Goal: Task Accomplishment & Management: Manage account settings

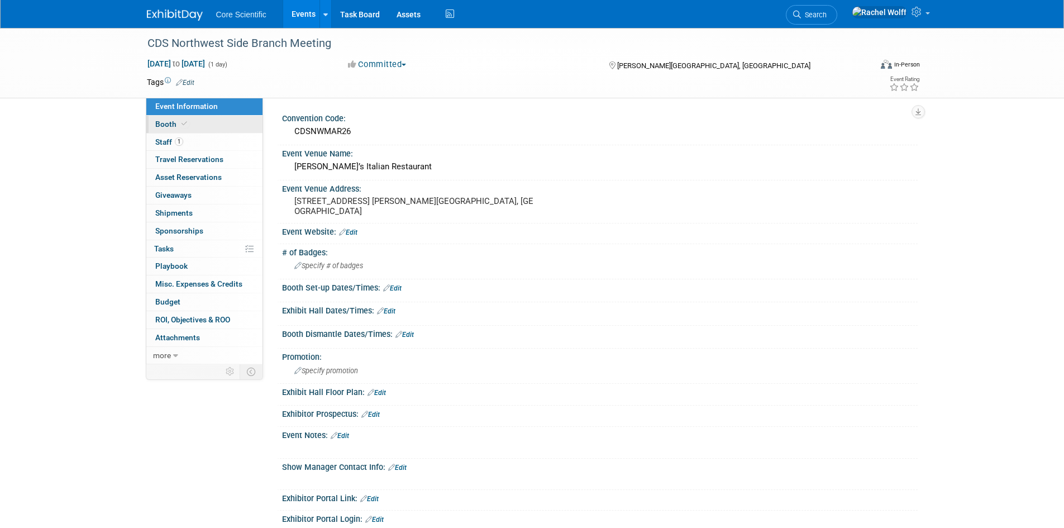
click at [197, 127] on link "Booth" at bounding box center [204, 124] width 116 height 17
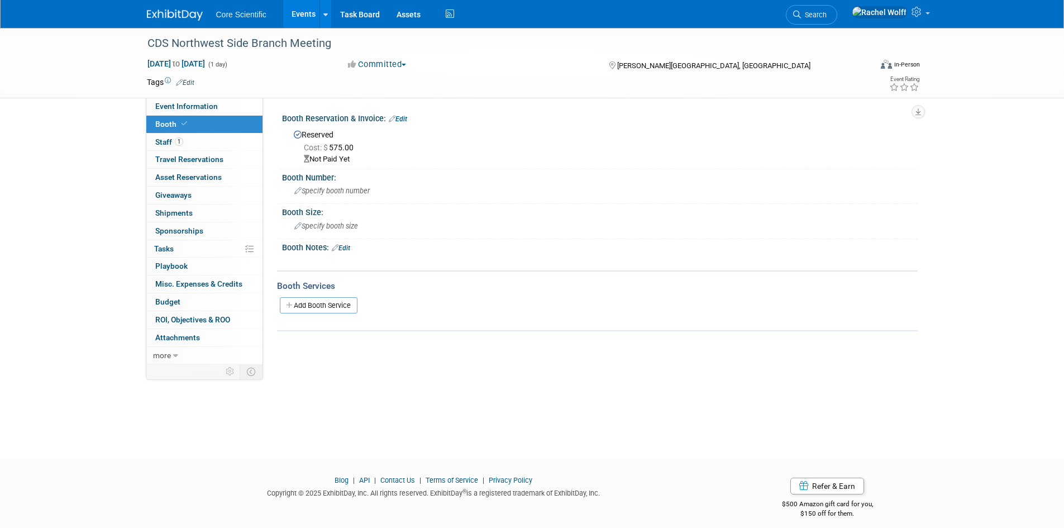
click at [345, 159] on div "Not Paid Yet" at bounding box center [606, 159] width 605 height 11
click at [403, 118] on link "Edit" at bounding box center [398, 119] width 18 height 8
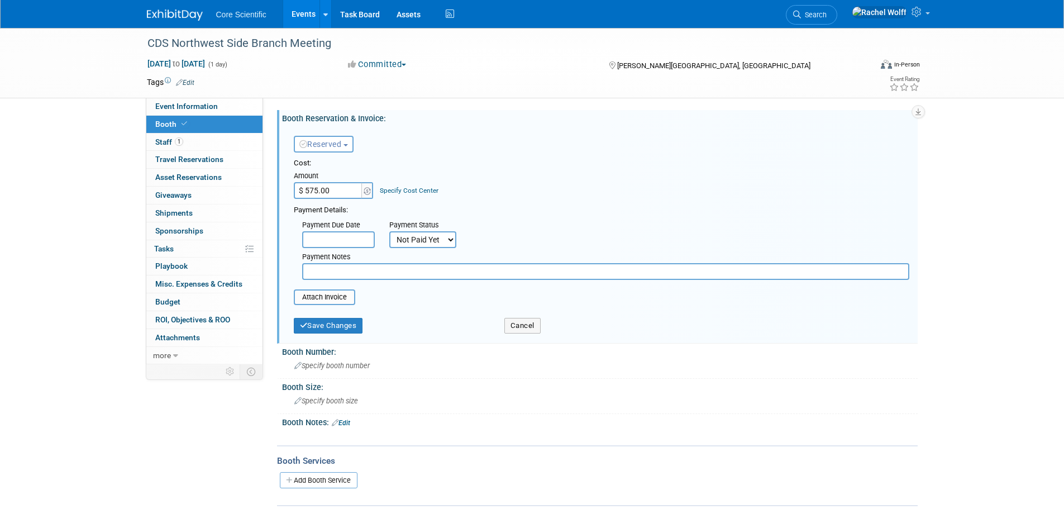
click at [436, 241] on select "Not Paid Yet Partially Paid Paid in Full" at bounding box center [422, 239] width 67 height 17
select select "1"
click at [389, 231] on select "Not Paid Yet Partially Paid Paid in Full" at bounding box center [422, 239] width 67 height 17
click at [375, 267] on input "text" at bounding box center [605, 271] width 607 height 17
type input "Check sent 10/2"
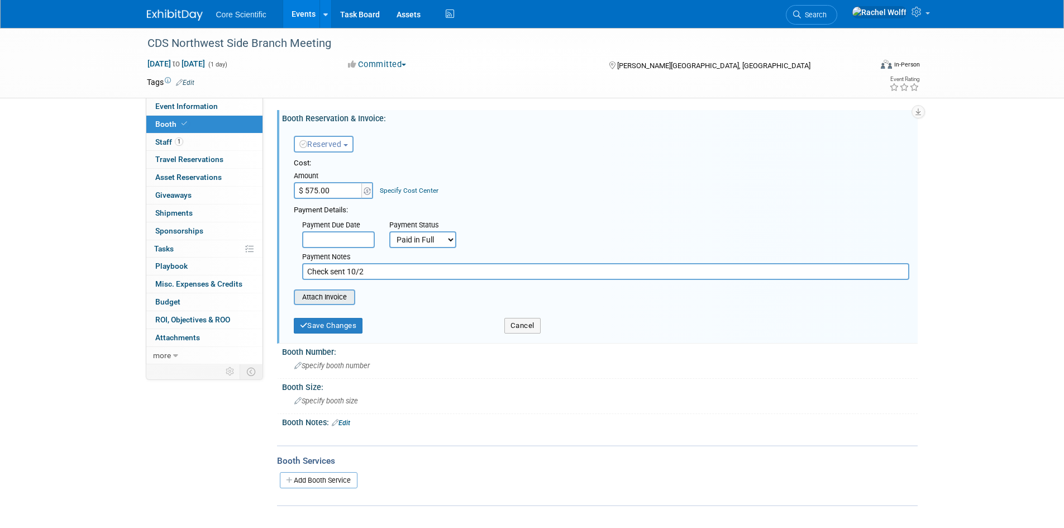
click at [339, 303] on input "file" at bounding box center [287, 296] width 133 height 13
click at [328, 301] on input "file" at bounding box center [287, 296] width 133 height 13
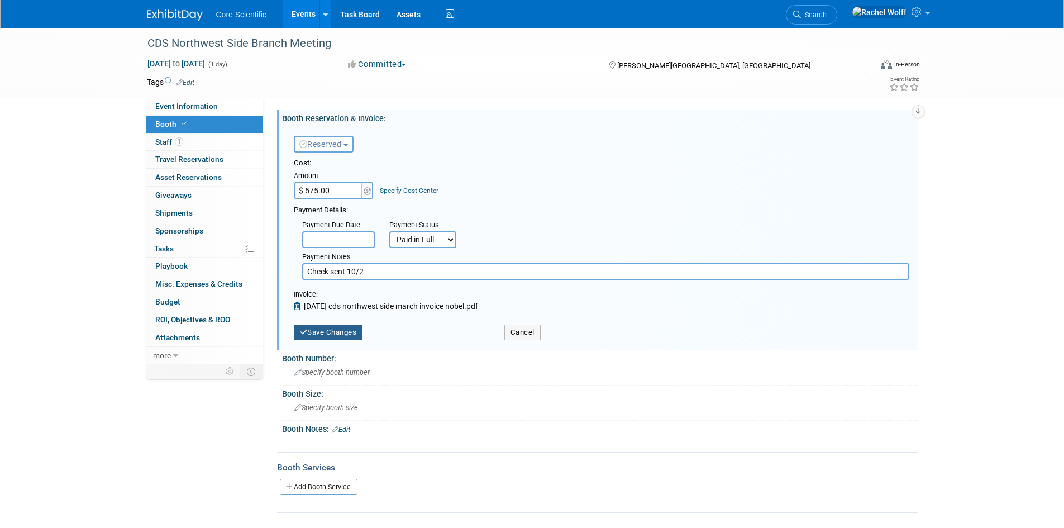
click at [334, 330] on button "Save Changes" at bounding box center [328, 332] width 69 height 16
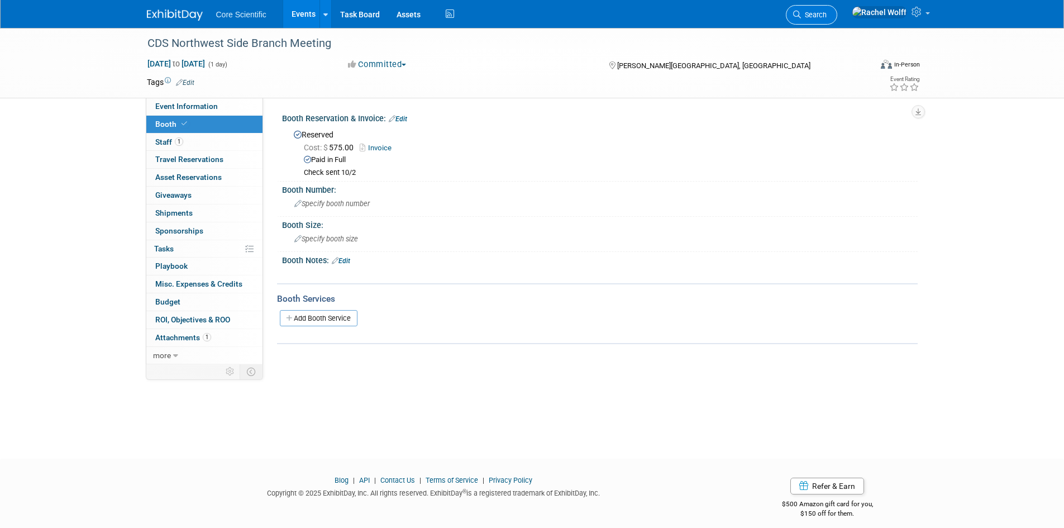
click at [827, 13] on span "Search" at bounding box center [814, 15] width 26 height 8
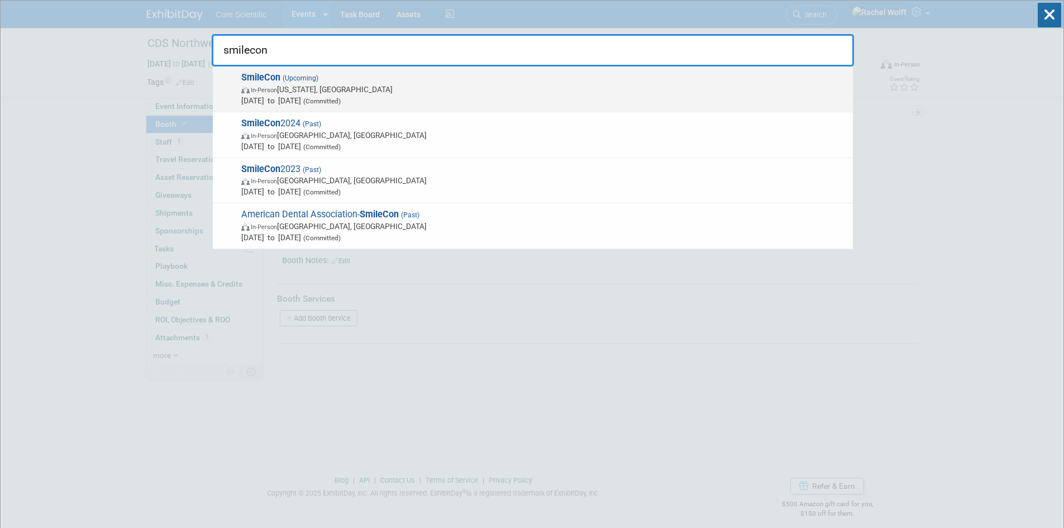
type input "smilecon"
click at [306, 84] on span "In-Person Washington, DC" at bounding box center [544, 89] width 606 height 11
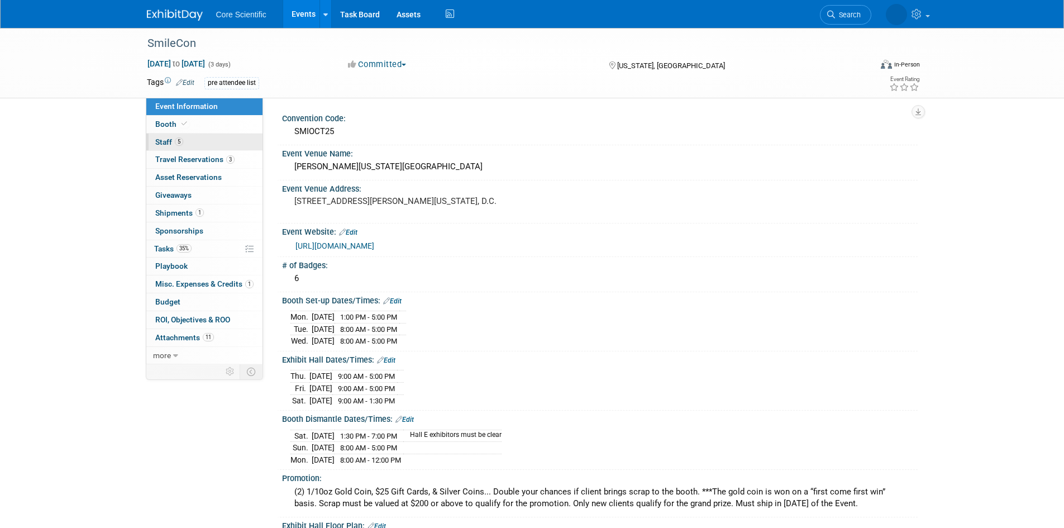
click at [217, 136] on link "5 Staff 5" at bounding box center [204, 141] width 116 height 17
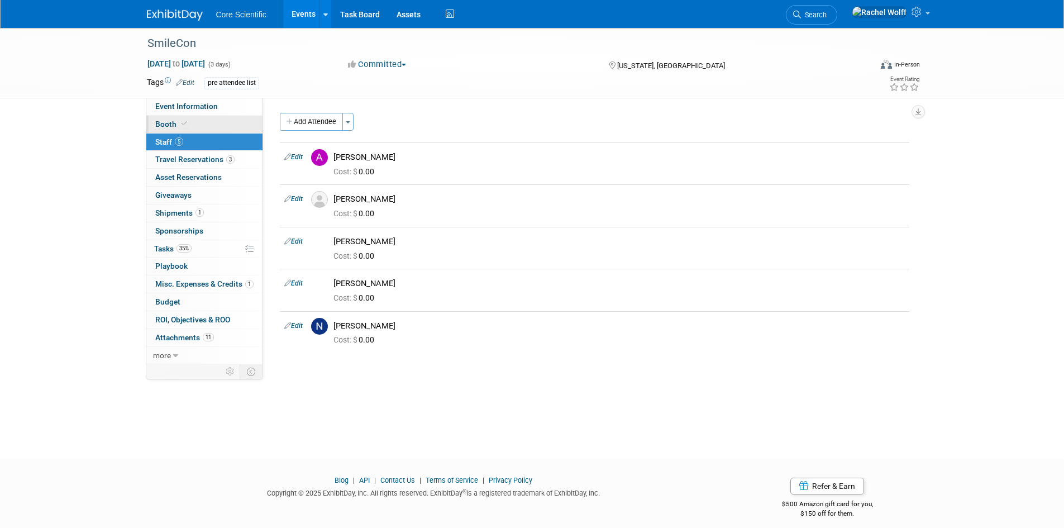
click at [215, 126] on link "Booth" at bounding box center [204, 124] width 116 height 17
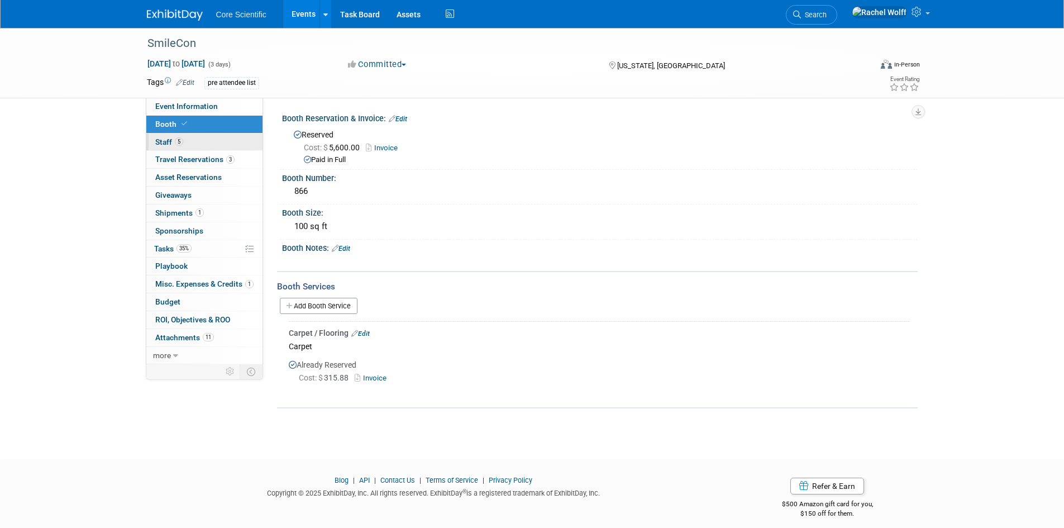
click at [211, 149] on link "5 Staff 5" at bounding box center [204, 141] width 116 height 17
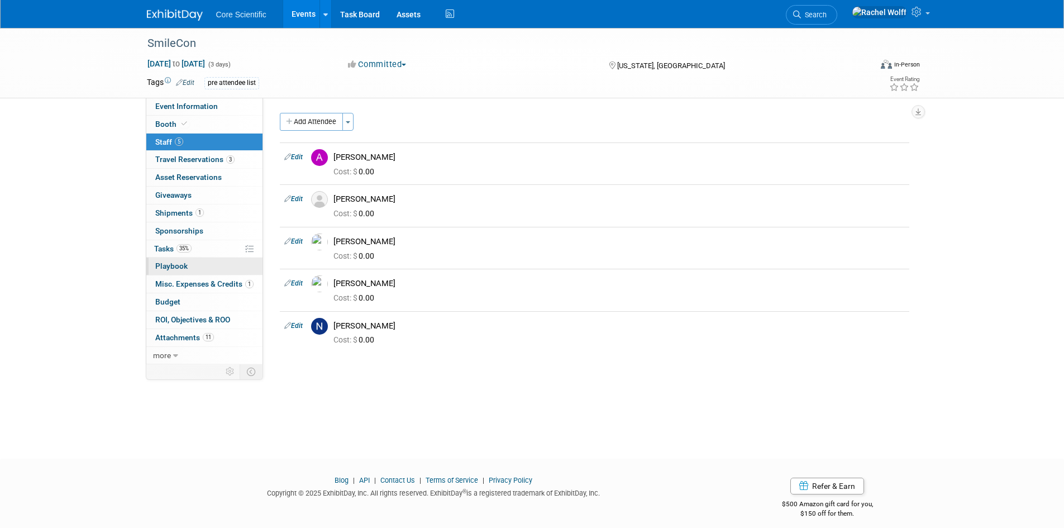
click at [176, 260] on link "0 Playbook 0" at bounding box center [204, 265] width 116 height 17
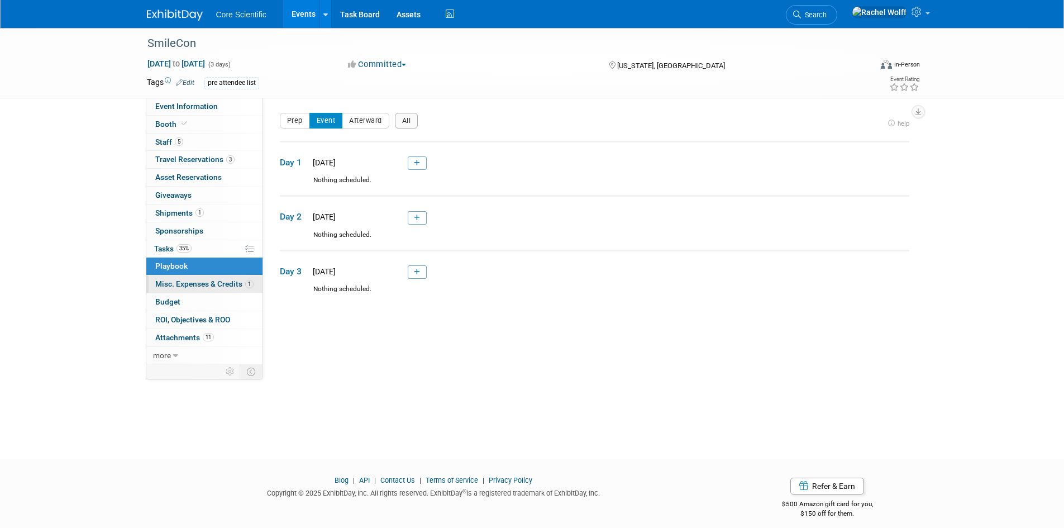
click at [192, 280] on span "Misc. Expenses & Credits 1" at bounding box center [204, 283] width 98 height 9
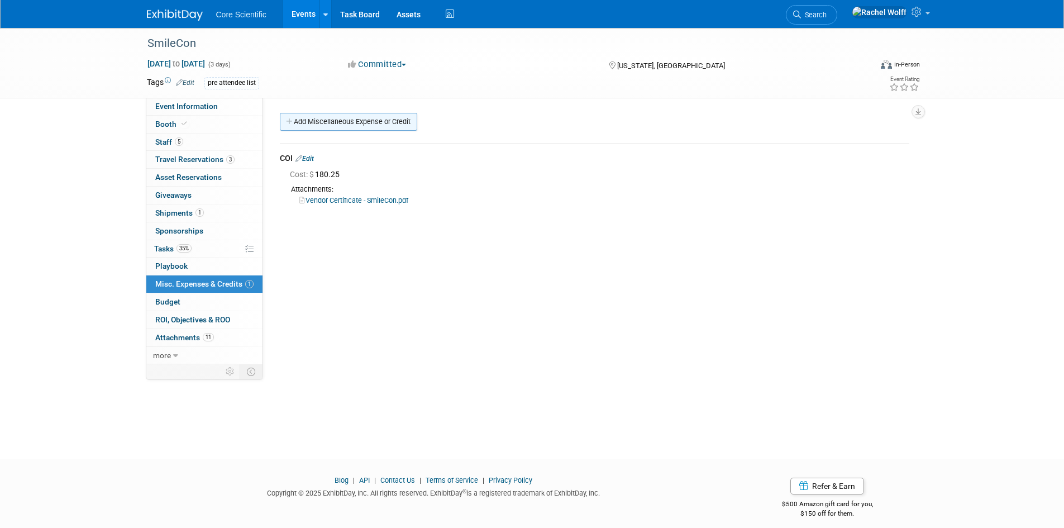
click at [337, 128] on link "Add Miscellaneous Expense or Credit" at bounding box center [348, 122] width 137 height 18
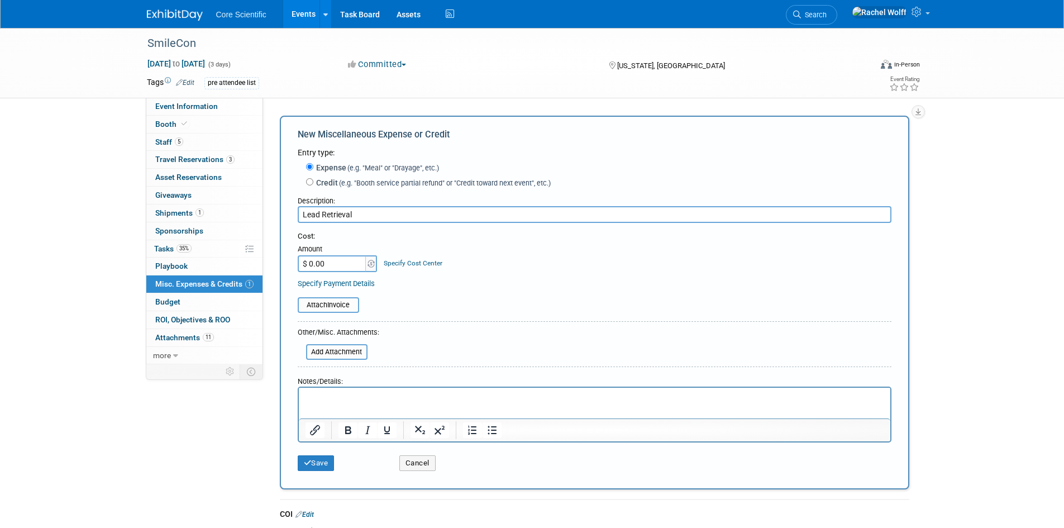
type input "Lead Retrieval"
click at [323, 262] on input "$ 0.00" at bounding box center [333, 263] width 70 height 17
type input "$ 634.94"
click at [322, 467] on button "Save" at bounding box center [316, 463] width 37 height 16
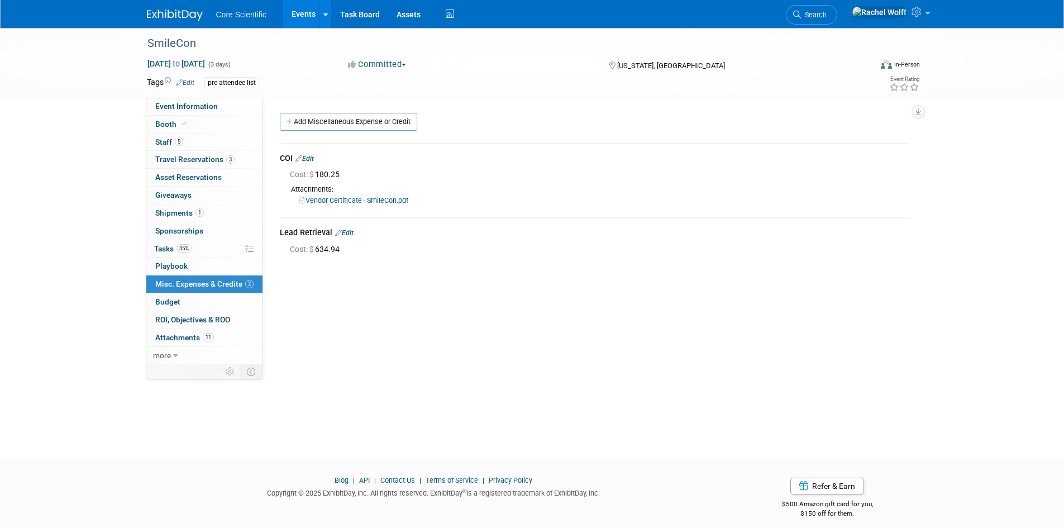
click at [338, 233] on icon at bounding box center [338, 232] width 7 height 7
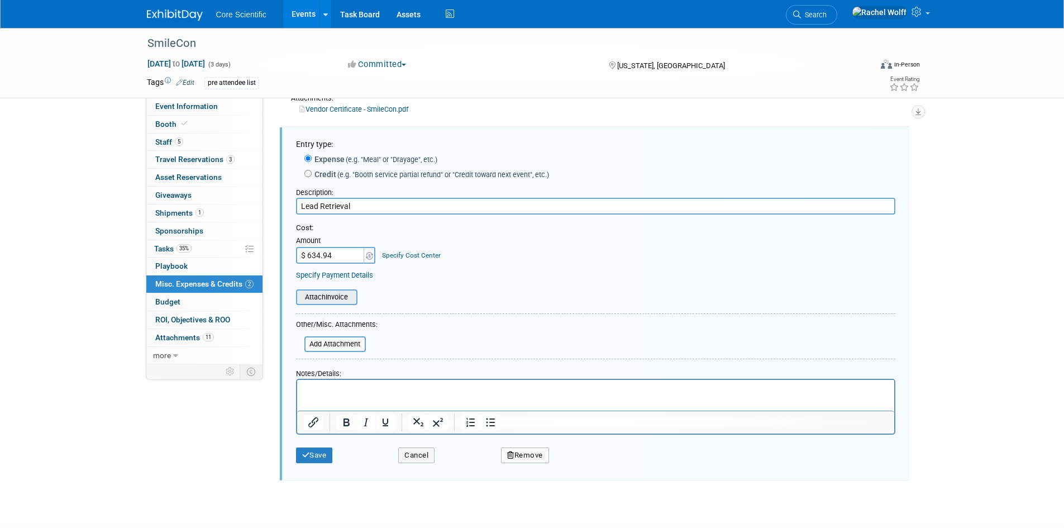
click at [324, 297] on input "file" at bounding box center [289, 296] width 133 height 13
click at [328, 300] on input "file" at bounding box center [289, 296] width 133 height 13
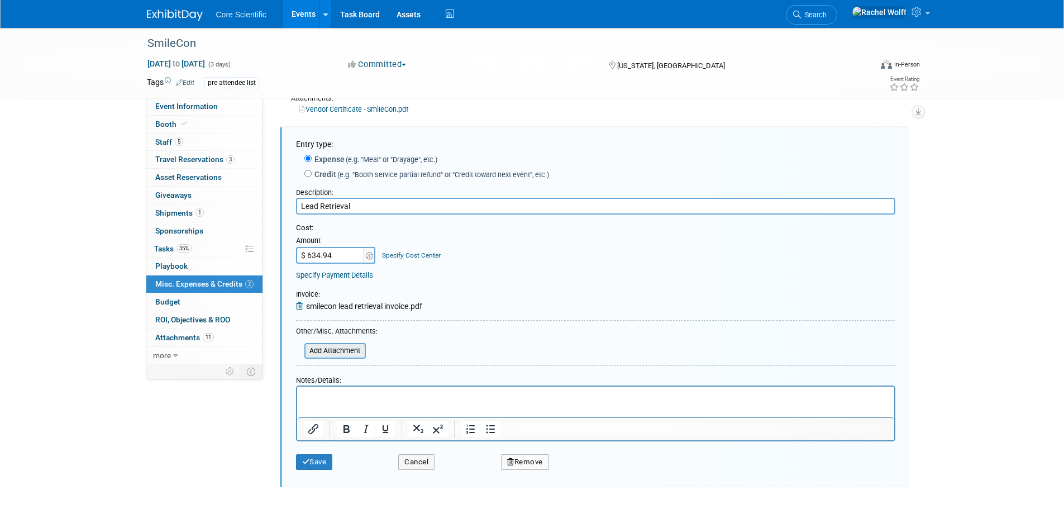
click at [327, 355] on input "file" at bounding box center [298, 350] width 133 height 13
drag, startPoint x: 316, startPoint y: 466, endPoint x: 309, endPoint y: 457, distance: 10.4
click at [316, 466] on button "Save" at bounding box center [314, 462] width 37 height 16
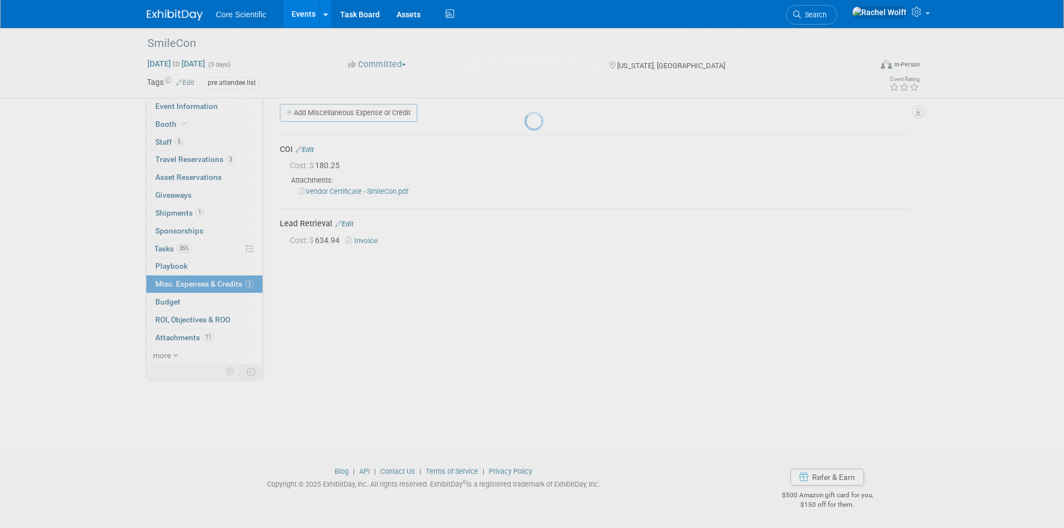
scroll to position [9, 0]
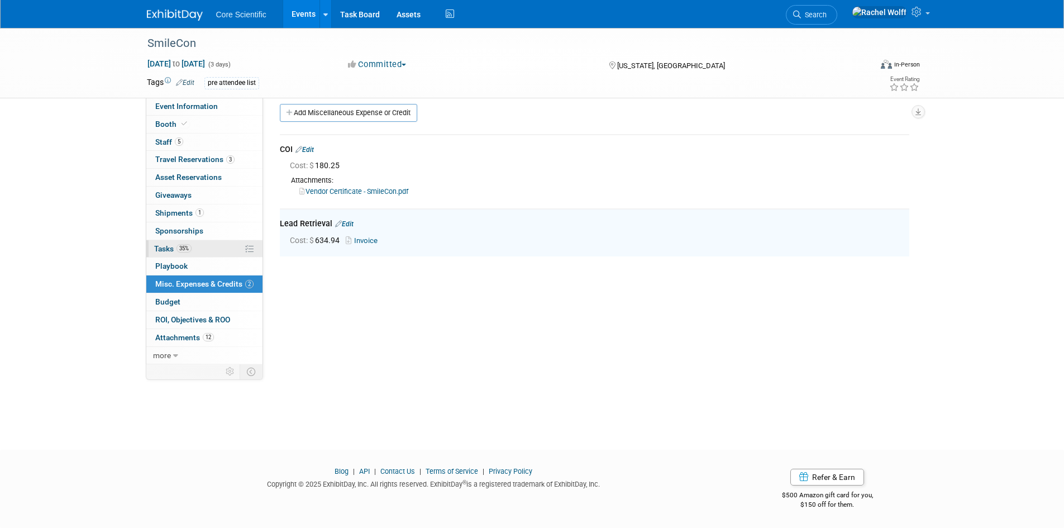
click at [203, 249] on link "35% Tasks 35%" at bounding box center [204, 248] width 116 height 17
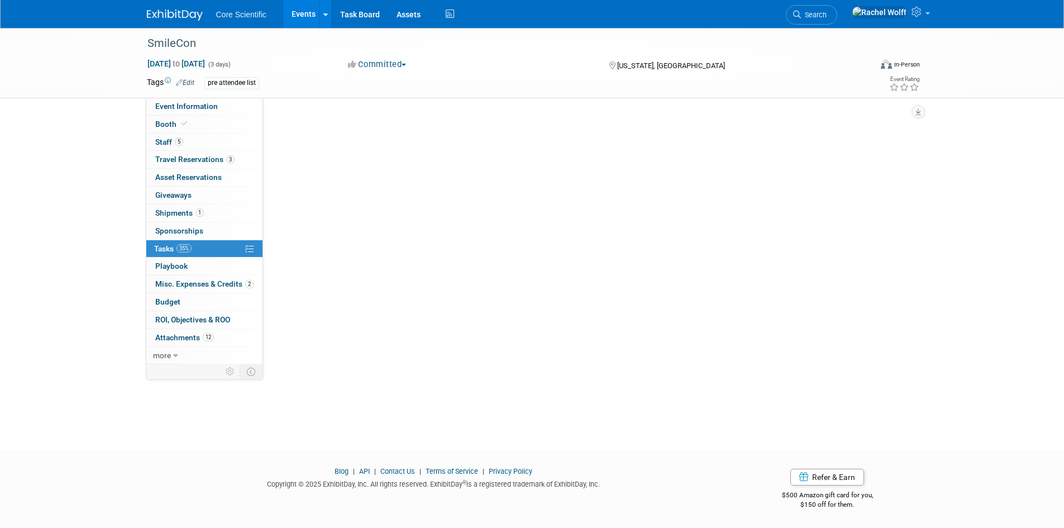
scroll to position [0, 0]
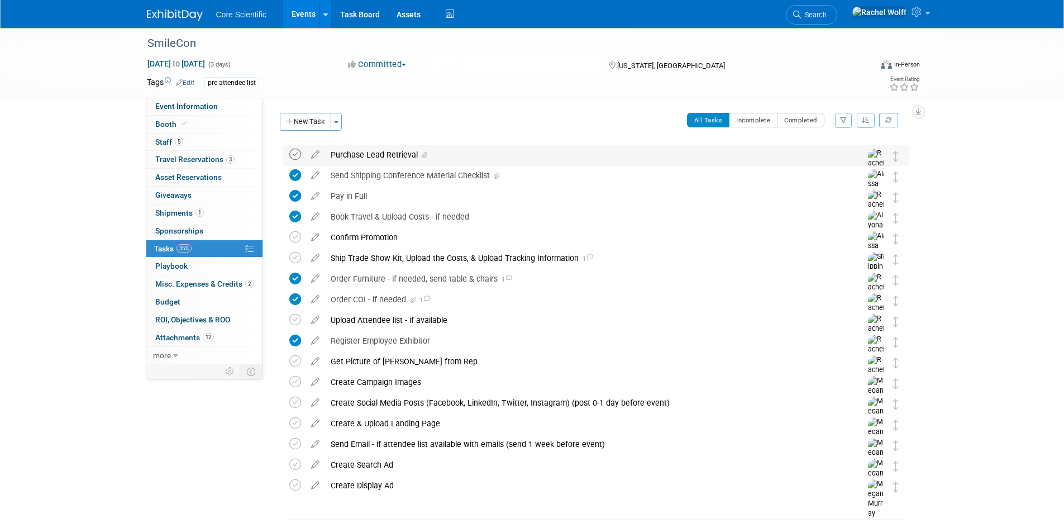
click at [293, 159] on icon at bounding box center [295, 155] width 12 height 12
click at [171, 19] on img at bounding box center [175, 14] width 56 height 11
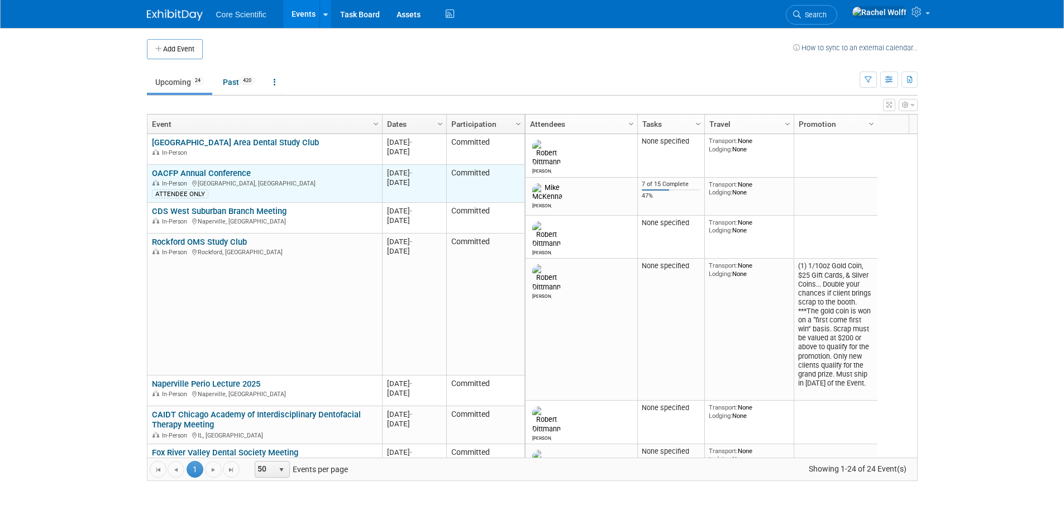
click at [236, 175] on link "OACFP Annual Conference" at bounding box center [201, 173] width 99 height 10
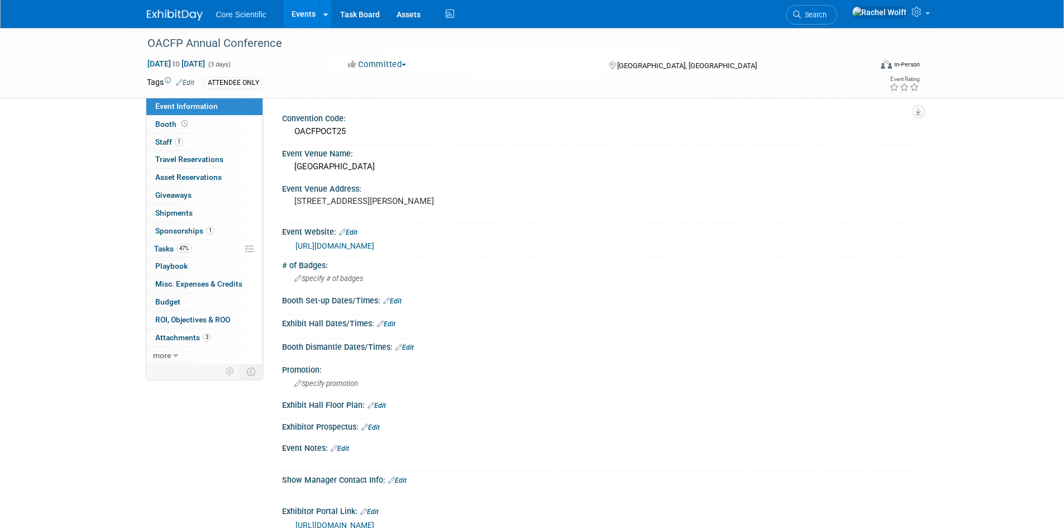
click at [192, 84] on link "Edit" at bounding box center [185, 83] width 18 height 8
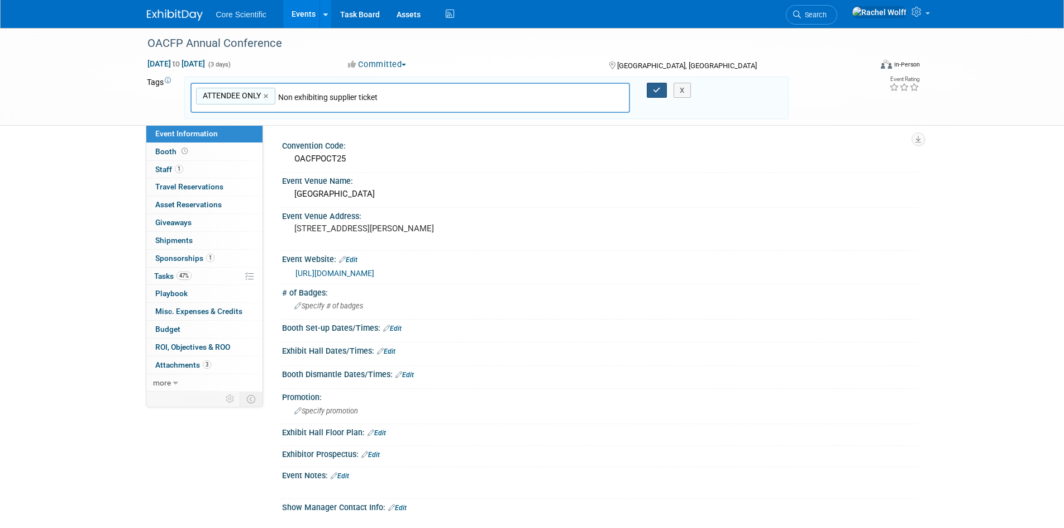
type input "Non exhibiting supplier ticket"
click at [657, 88] on icon "button" at bounding box center [657, 90] width 8 height 7
type input "ATTENDEE ONLY,Non exhibiting supplier ticket"
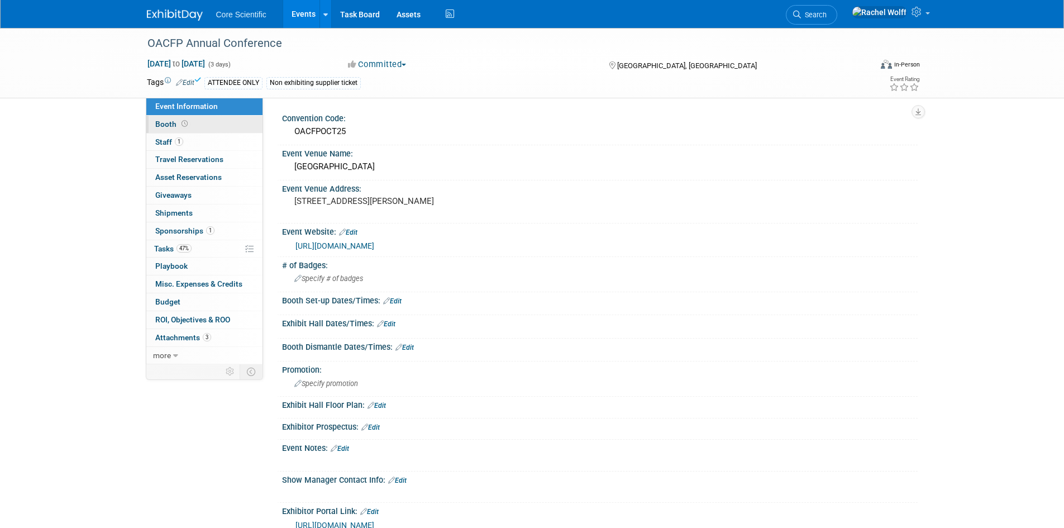
click at [171, 122] on span "Booth" at bounding box center [172, 124] width 35 height 9
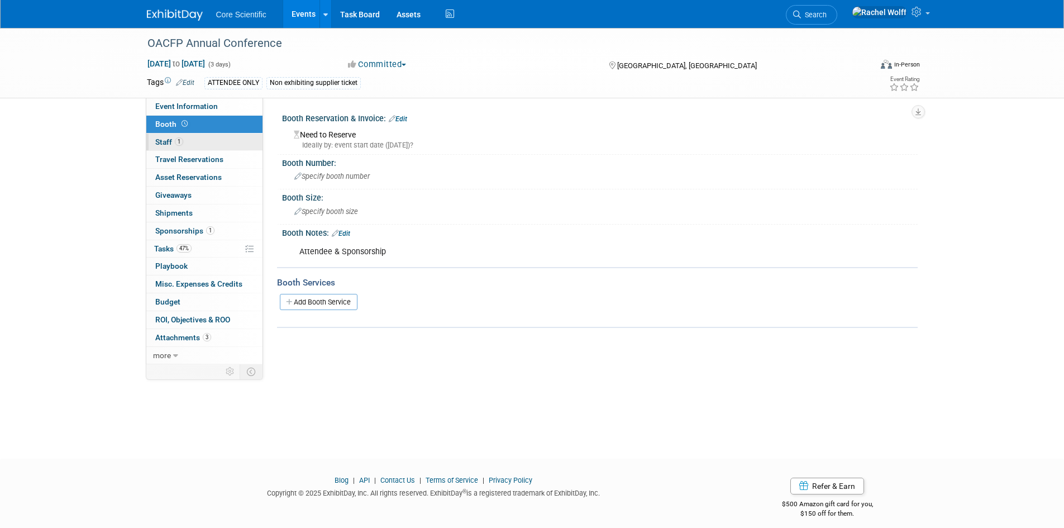
click at [173, 137] on link "1 Staff 1" at bounding box center [204, 141] width 116 height 17
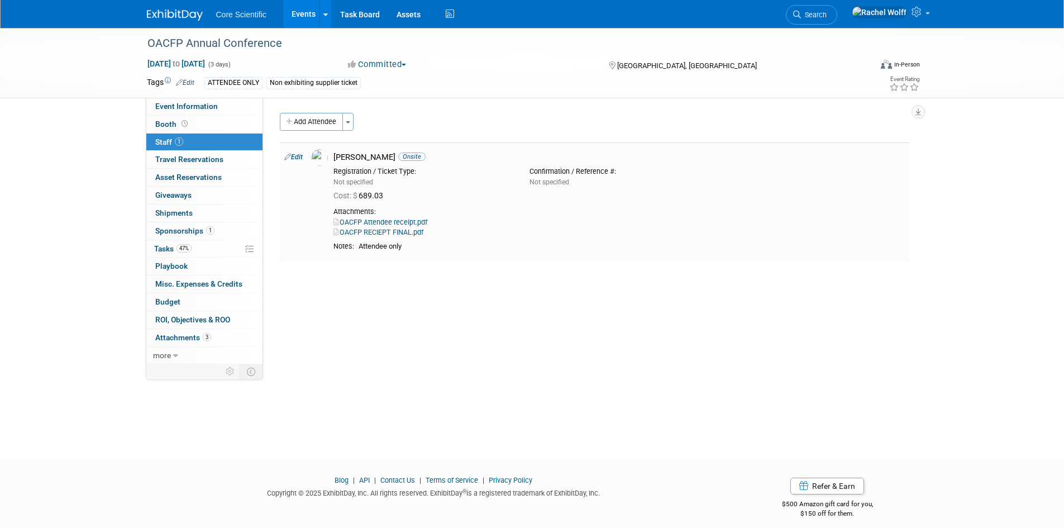
click at [398, 221] on link "OACFP Attendee receipt.pdf" at bounding box center [380, 222] width 94 height 8
click at [397, 235] on link "OACFP RECIEPT FINAL.pdf" at bounding box center [378, 232] width 90 height 8
click at [194, 233] on span "Sponsorships 1" at bounding box center [184, 230] width 59 height 9
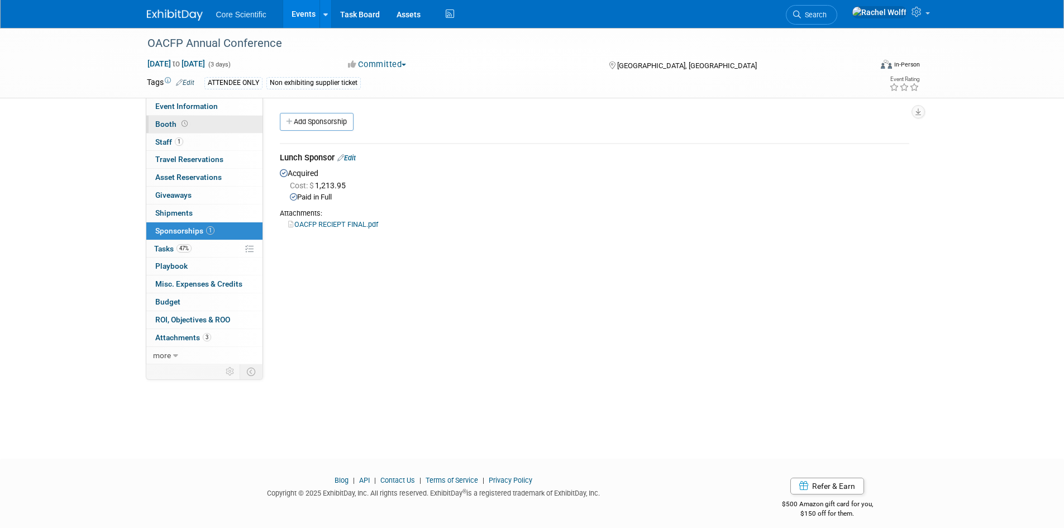
click at [186, 126] on icon at bounding box center [185, 124] width 6 height 6
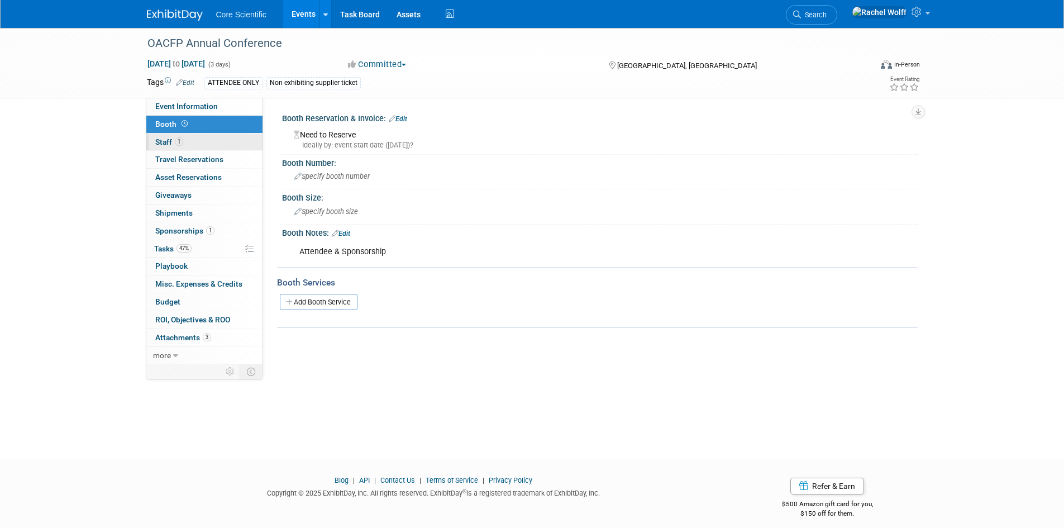
click at [185, 144] on link "1 Staff 1" at bounding box center [204, 141] width 116 height 17
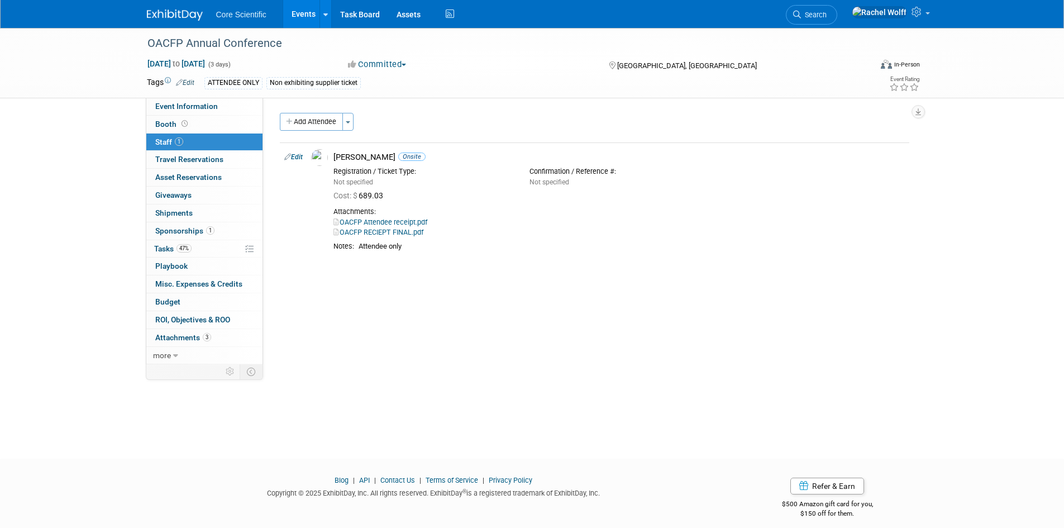
drag, startPoint x: 303, startPoint y: 155, endPoint x: 337, endPoint y: 170, distance: 37.3
click at [303, 155] on link "Edit" at bounding box center [293, 157] width 18 height 8
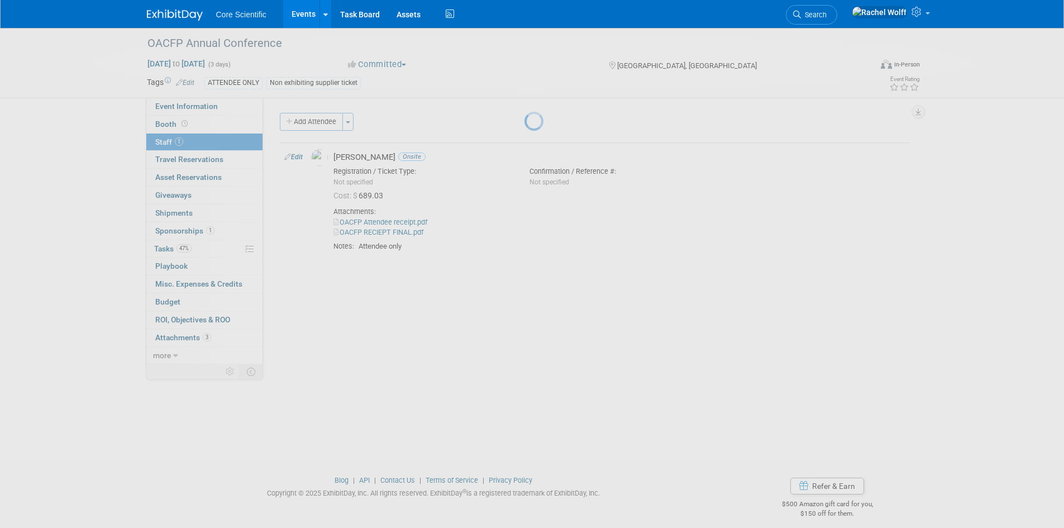
select select "c97e9f7d-50ea-4a2c-9247-acfe1bc41725"
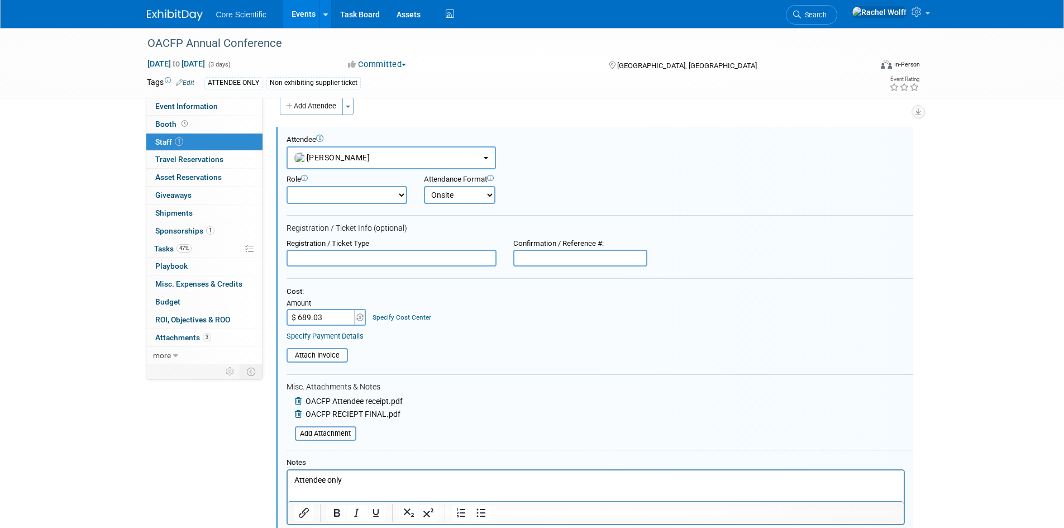
click at [324, 315] on input "$ 689.03" at bounding box center [322, 317] width 70 height 17
type input "$ 932.25"
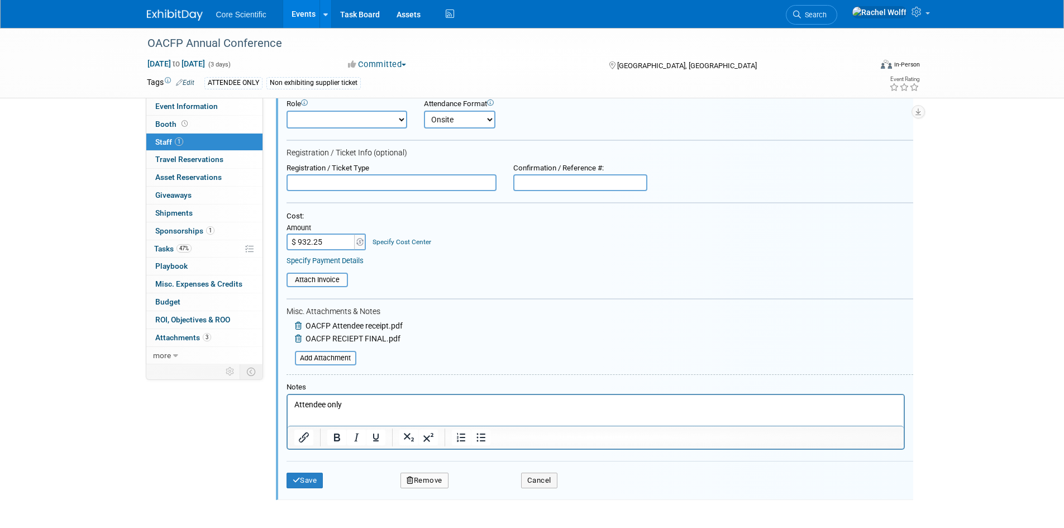
scroll to position [71, 0]
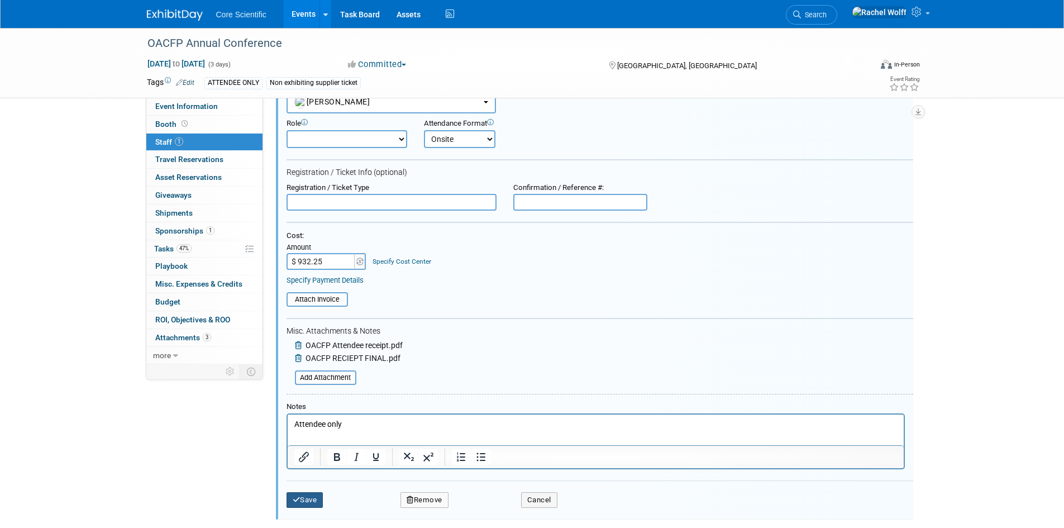
click at [317, 502] on button "Save" at bounding box center [305, 500] width 37 height 16
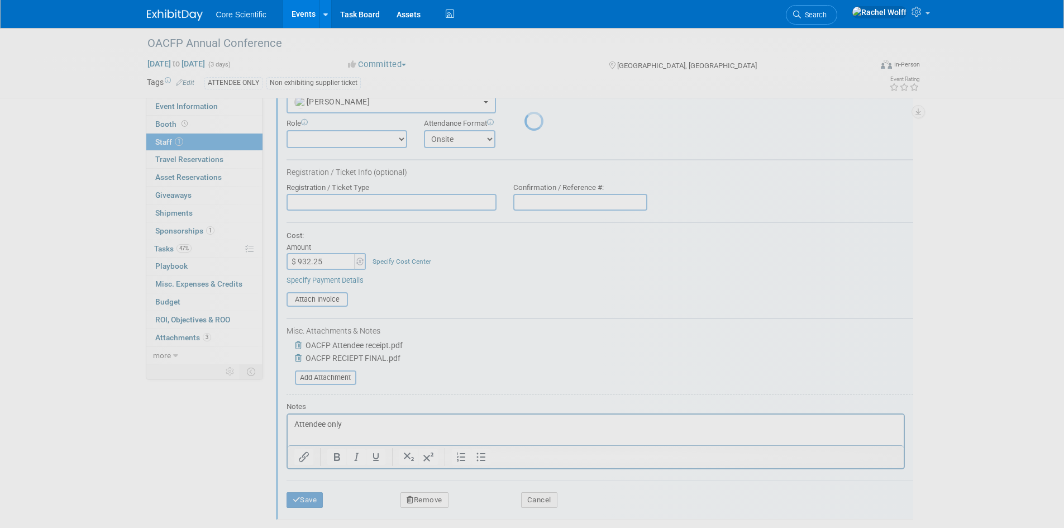
scroll to position [9, 0]
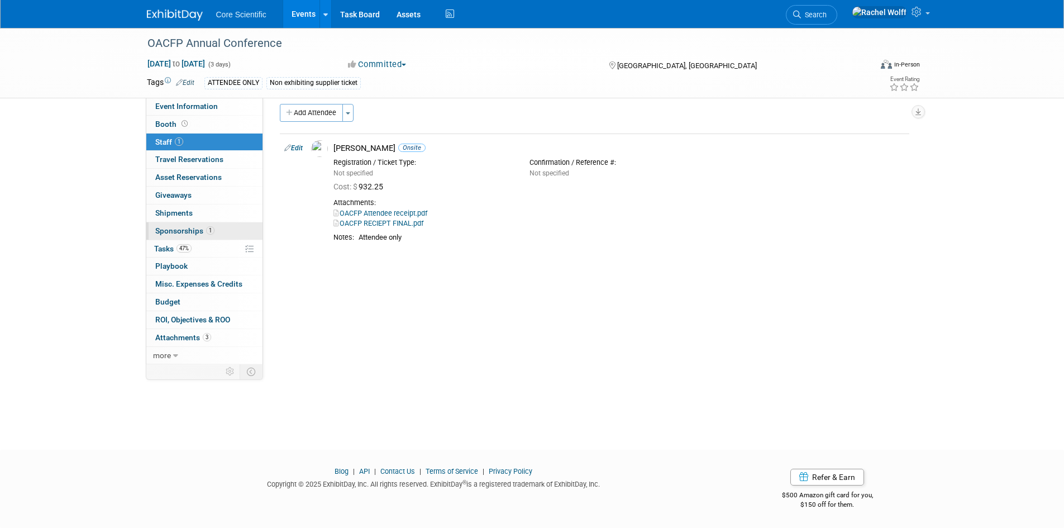
click at [226, 230] on link "1 Sponsorships 1" at bounding box center [204, 230] width 116 height 17
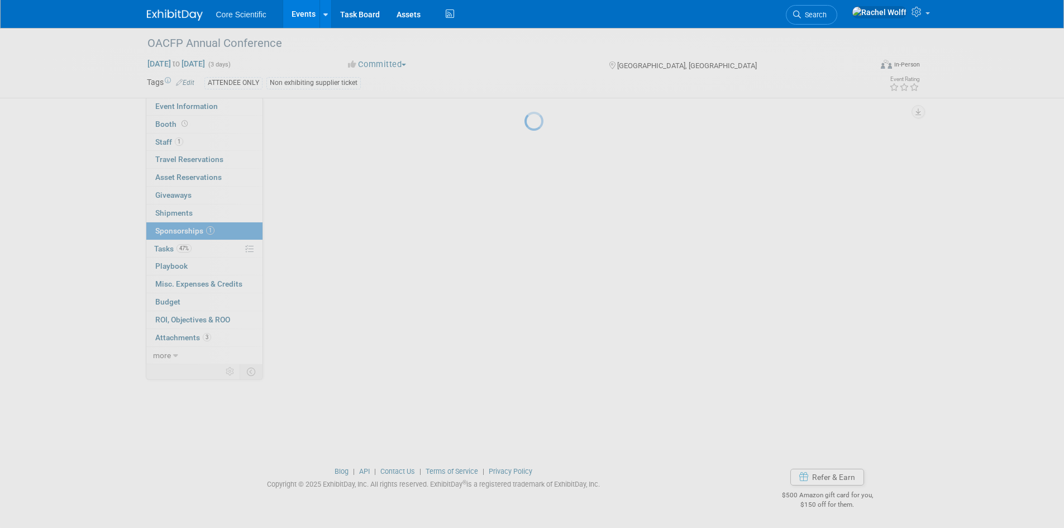
scroll to position [0, 0]
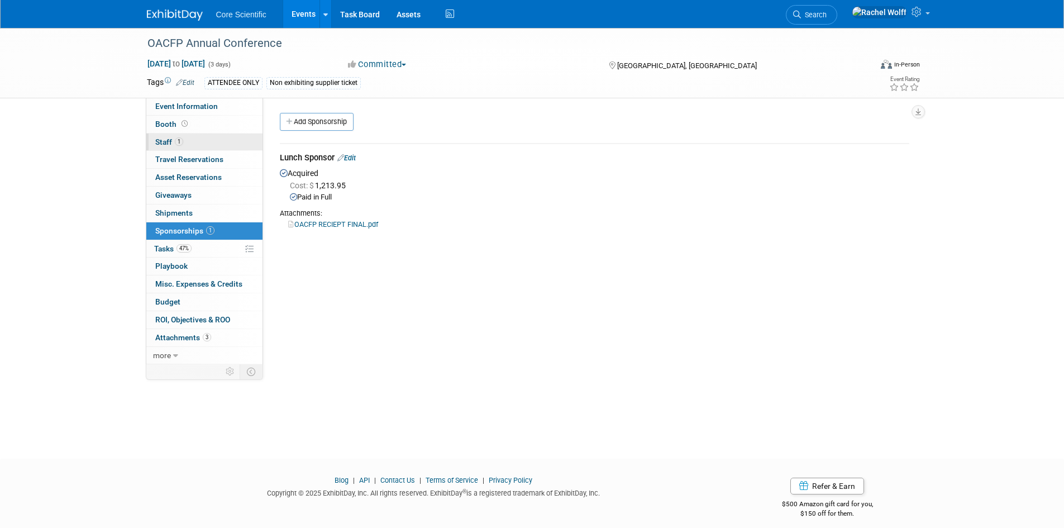
click at [217, 144] on link "1 Staff 1" at bounding box center [204, 141] width 116 height 17
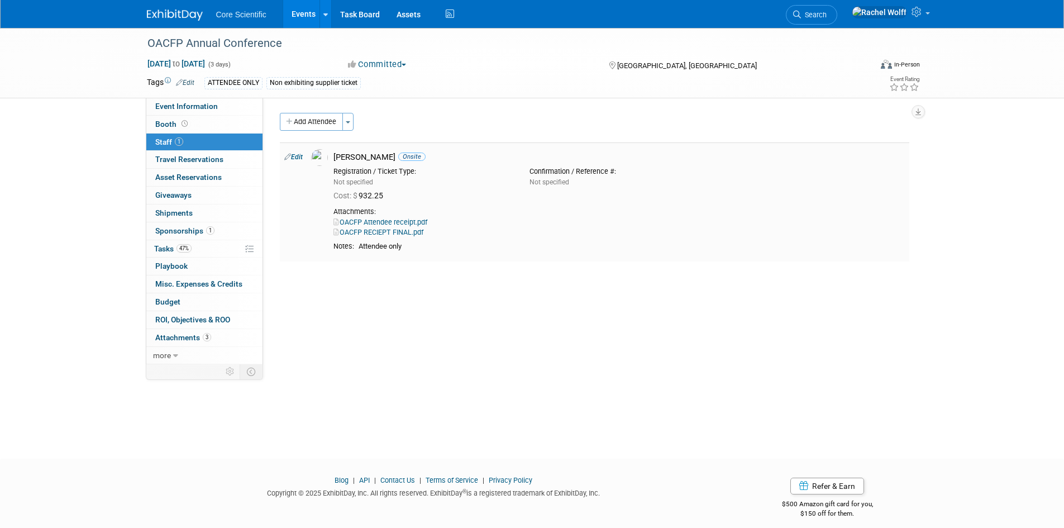
click at [378, 232] on link "OACFP RECIEPT FINAL.pdf" at bounding box center [378, 232] width 90 height 8
click at [295, 156] on link "Edit" at bounding box center [293, 157] width 18 height 8
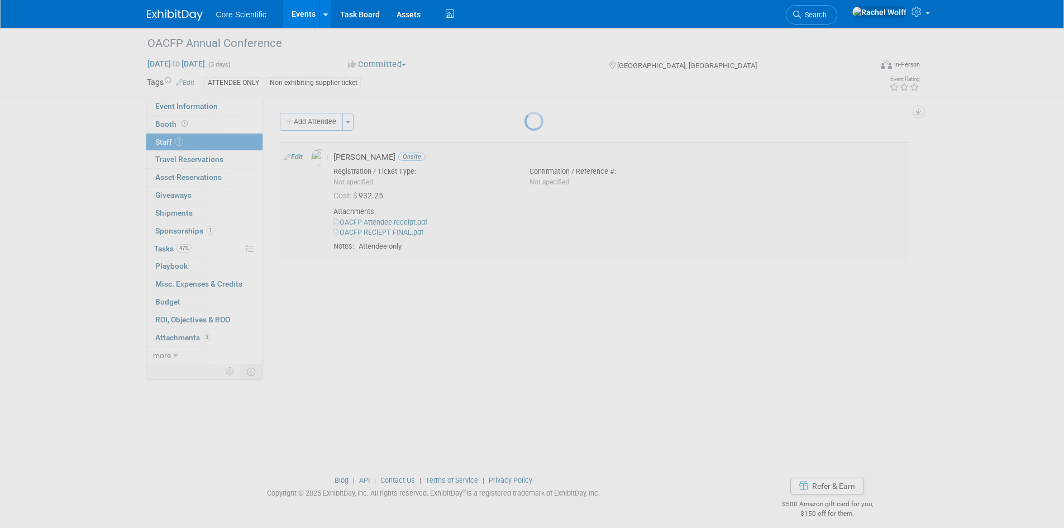
select select "c97e9f7d-50ea-4a2c-9247-acfe1bc41725"
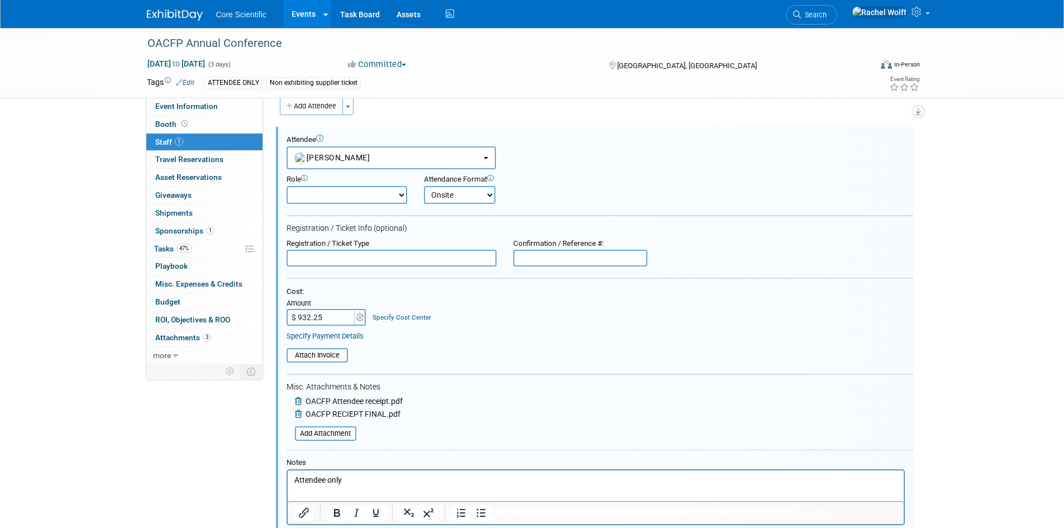
scroll to position [127, 0]
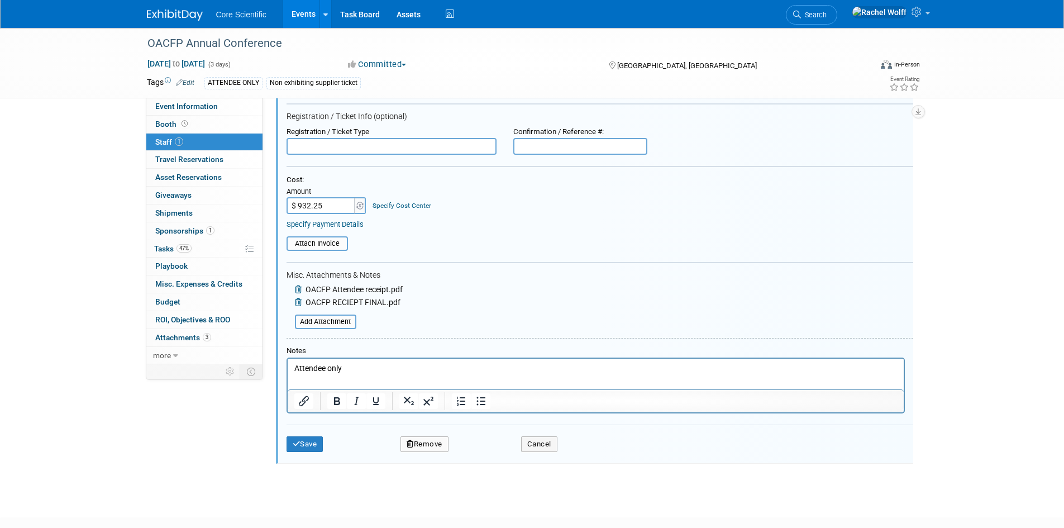
click at [297, 288] on icon at bounding box center [299, 289] width 9 height 8
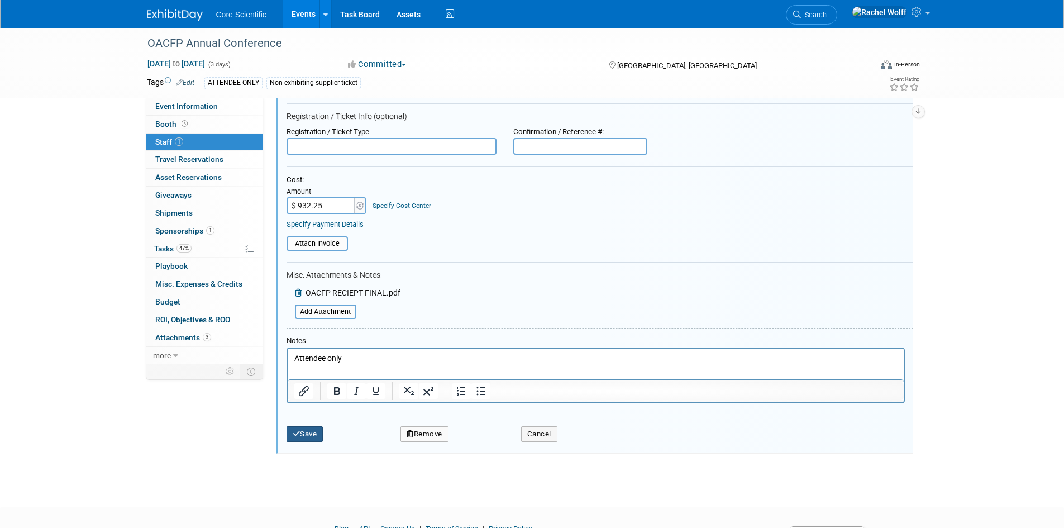
click at [304, 431] on button "Save" at bounding box center [305, 434] width 37 height 16
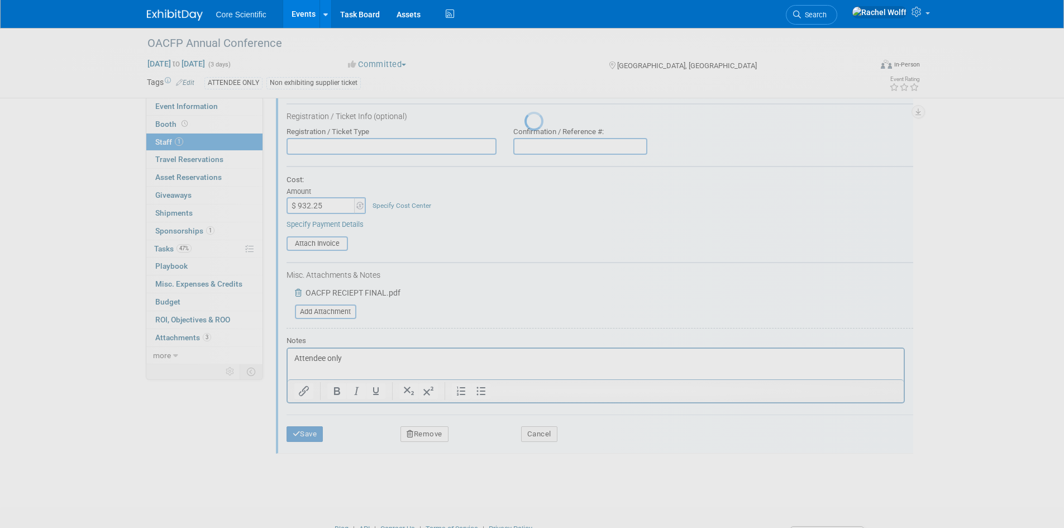
scroll to position [9, 0]
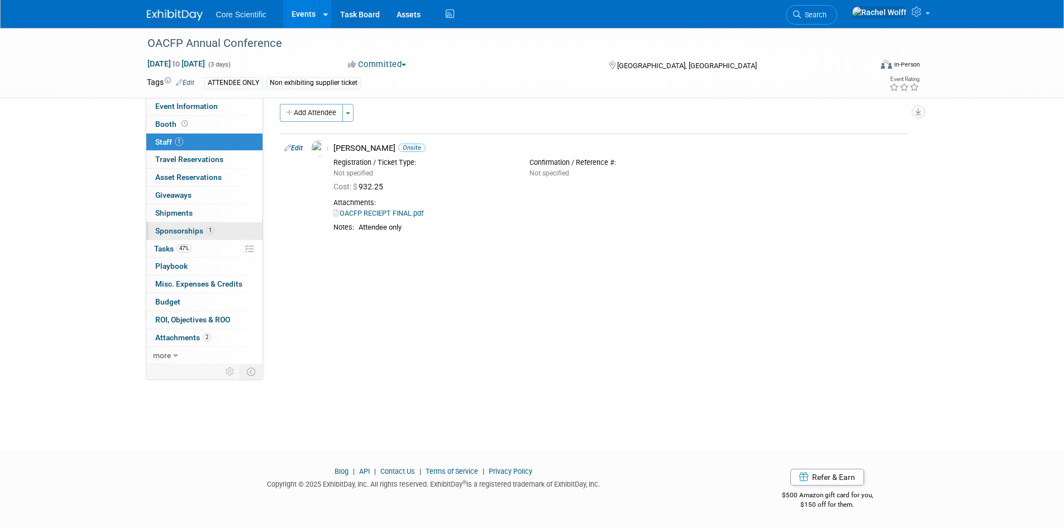
click at [207, 235] on link "1 Sponsorships 1" at bounding box center [204, 230] width 116 height 17
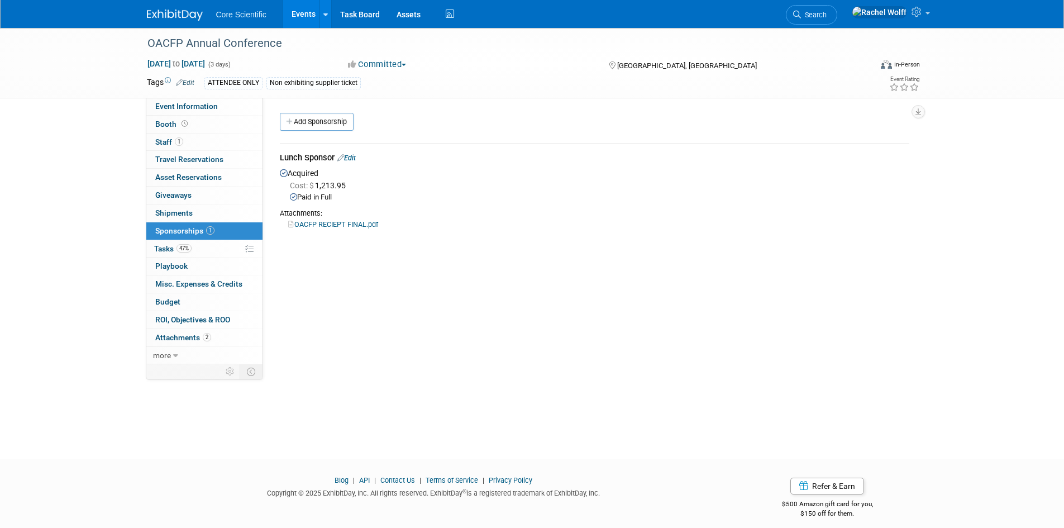
click at [350, 161] on link "Edit" at bounding box center [346, 158] width 18 height 8
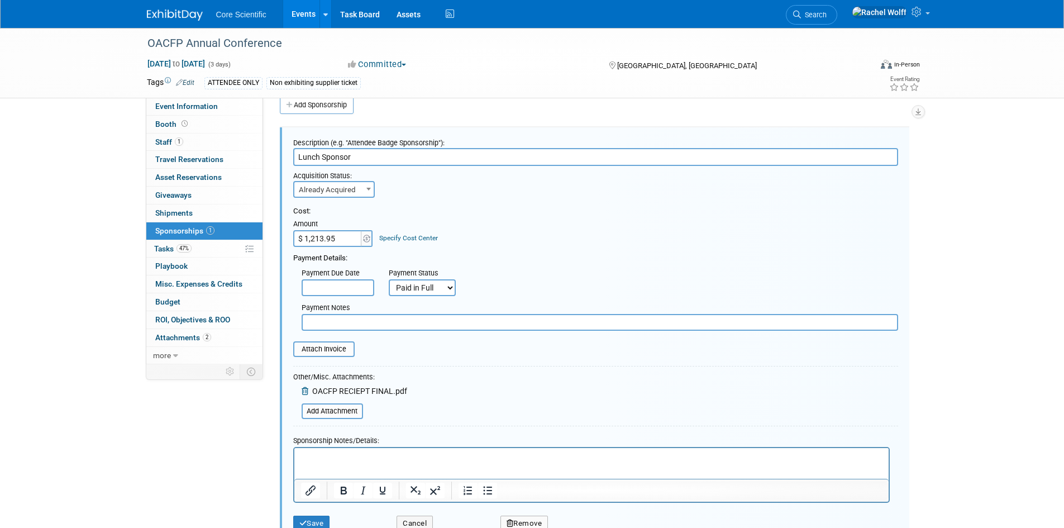
click at [335, 233] on input "$ 1,213.95" at bounding box center [328, 238] width 70 height 17
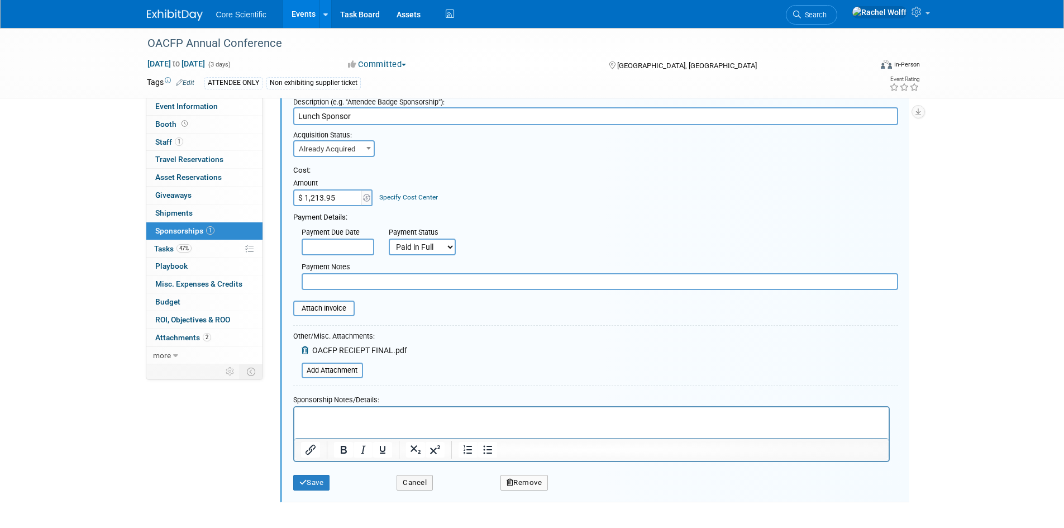
scroll to position [128, 0]
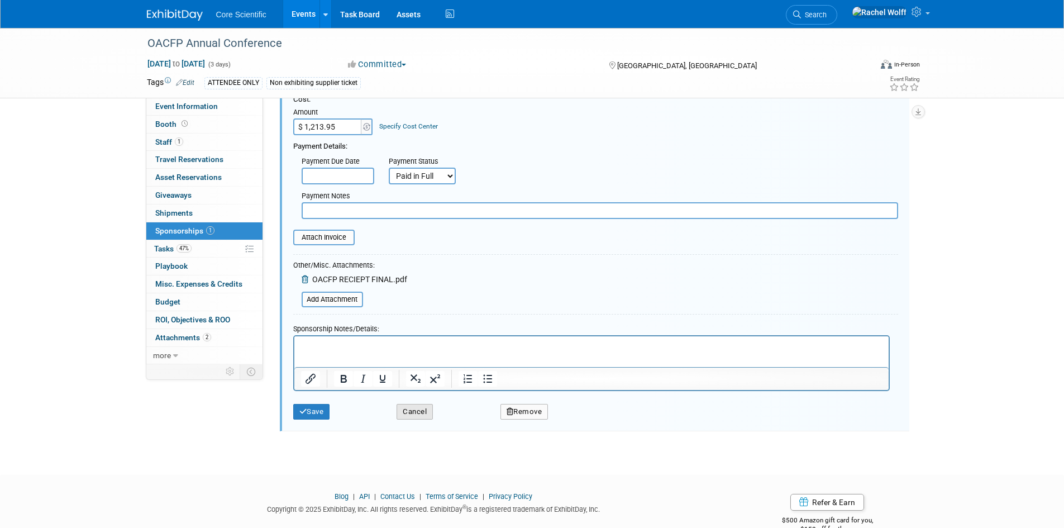
click at [414, 415] on button "Cancel" at bounding box center [415, 412] width 36 height 16
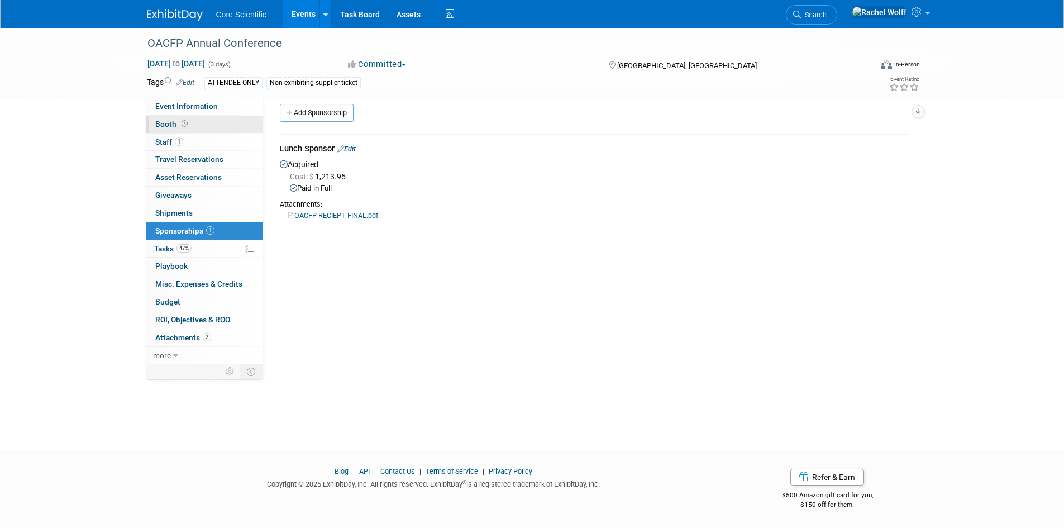
click at [206, 126] on link "Booth" at bounding box center [204, 124] width 116 height 17
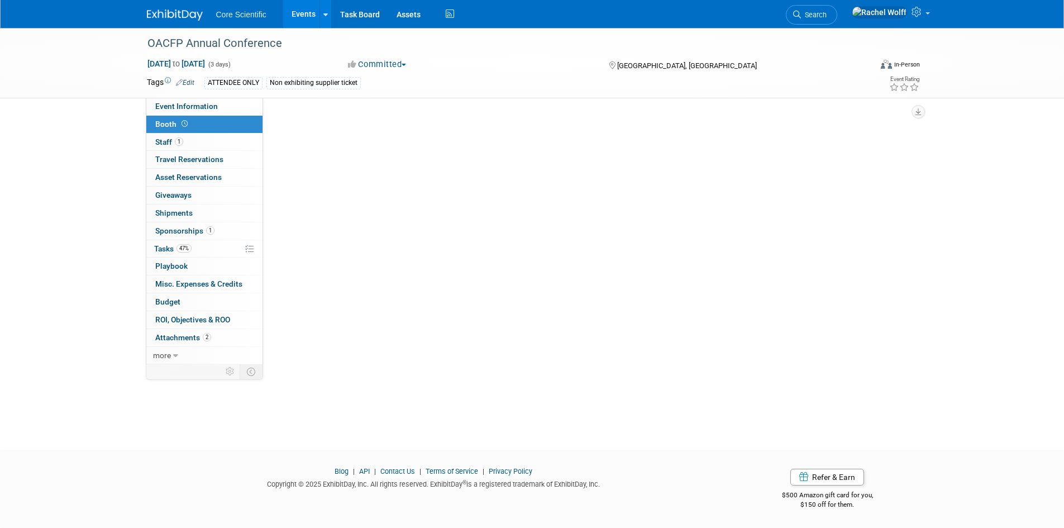
scroll to position [0, 0]
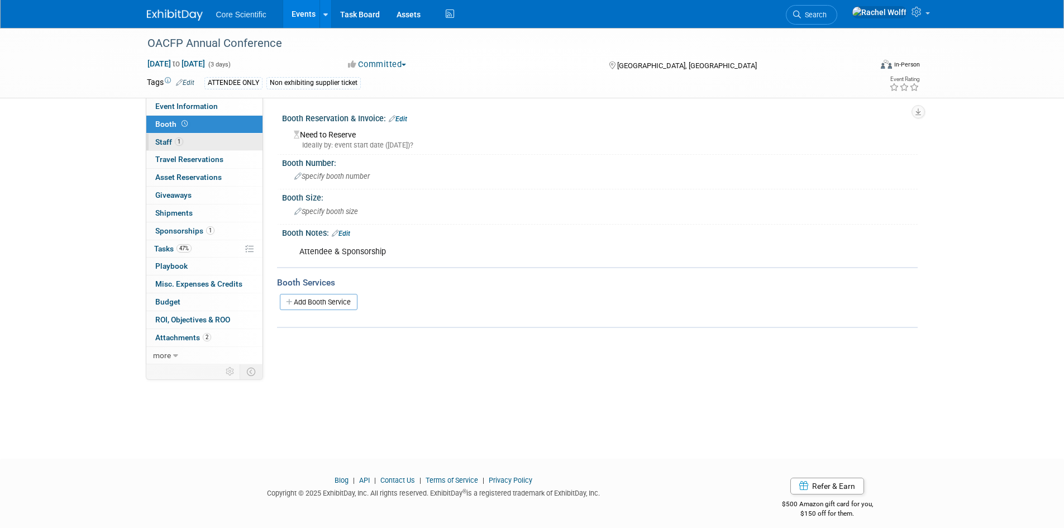
click at [205, 142] on link "1 Staff 1" at bounding box center [204, 141] width 116 height 17
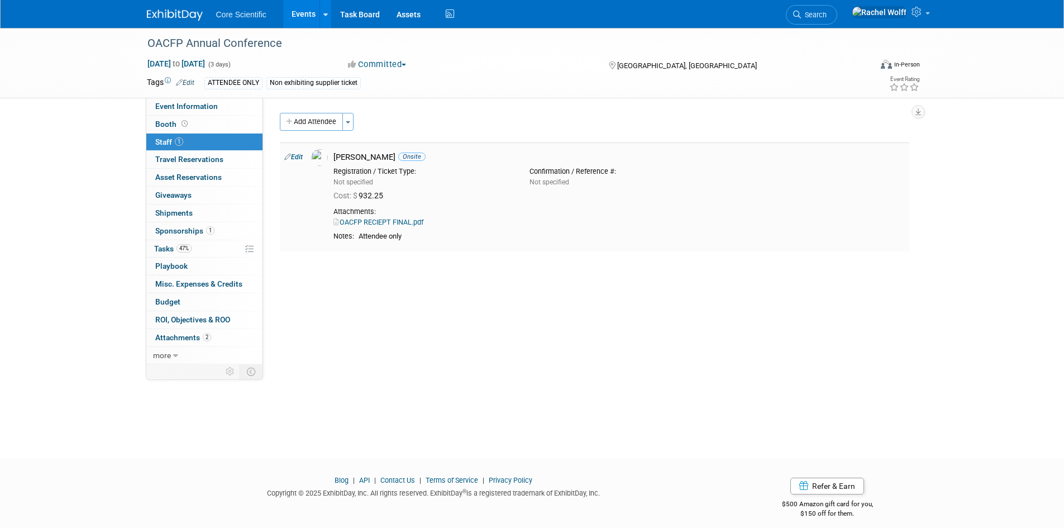
click at [301, 157] on link "Edit" at bounding box center [293, 157] width 18 height 8
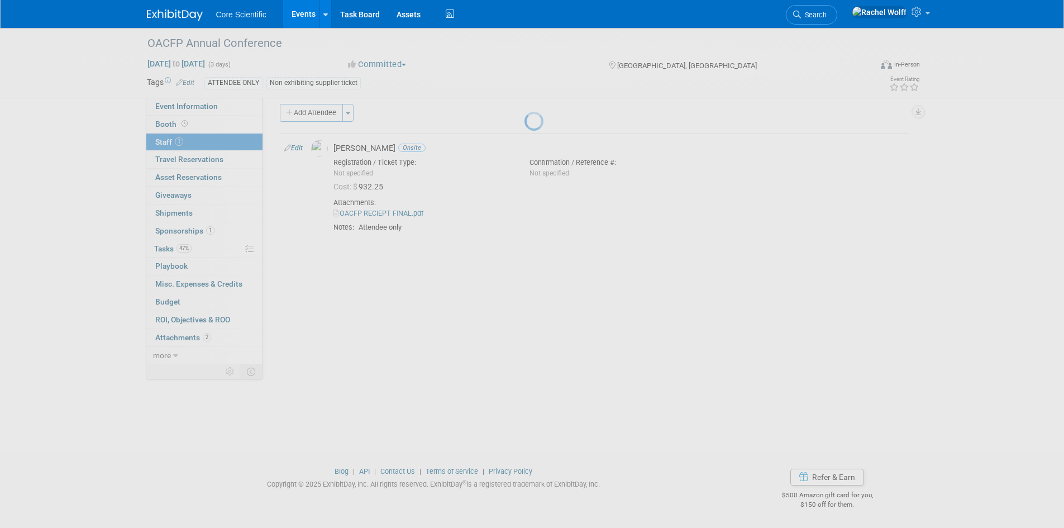
select select "c97e9f7d-50ea-4a2c-9247-acfe1bc41725"
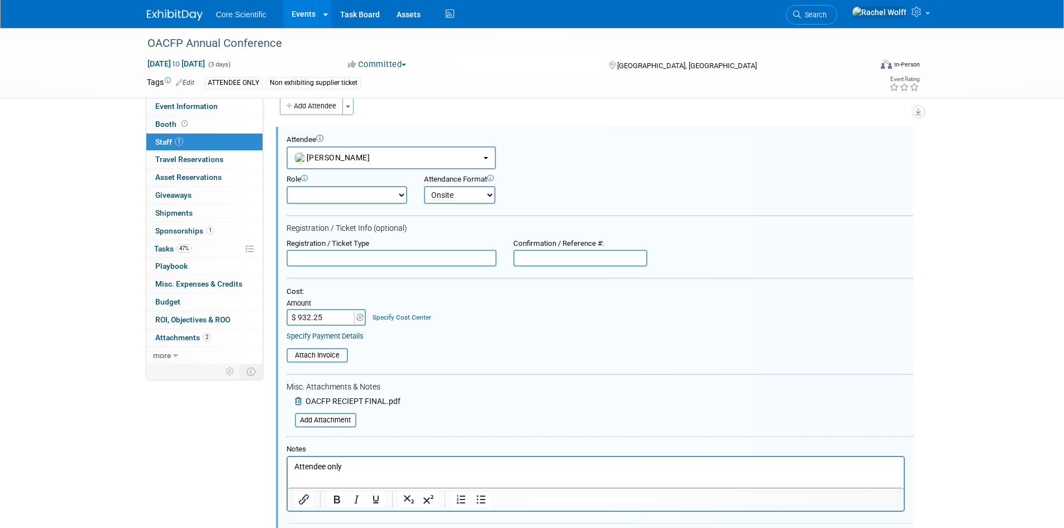
paste input "667.12"
type input "$ 667.12"
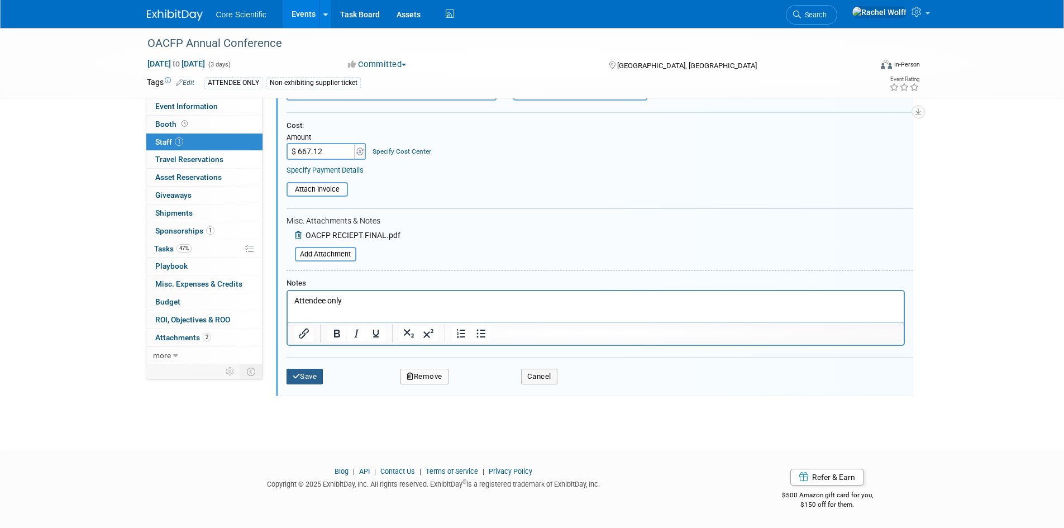
click at [305, 379] on button "Save" at bounding box center [305, 377] width 37 height 16
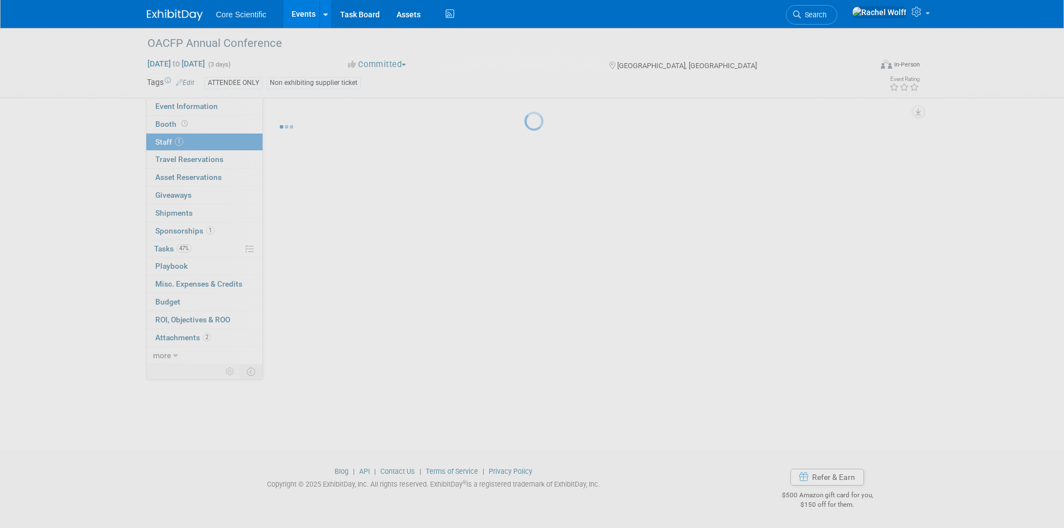
scroll to position [9, 0]
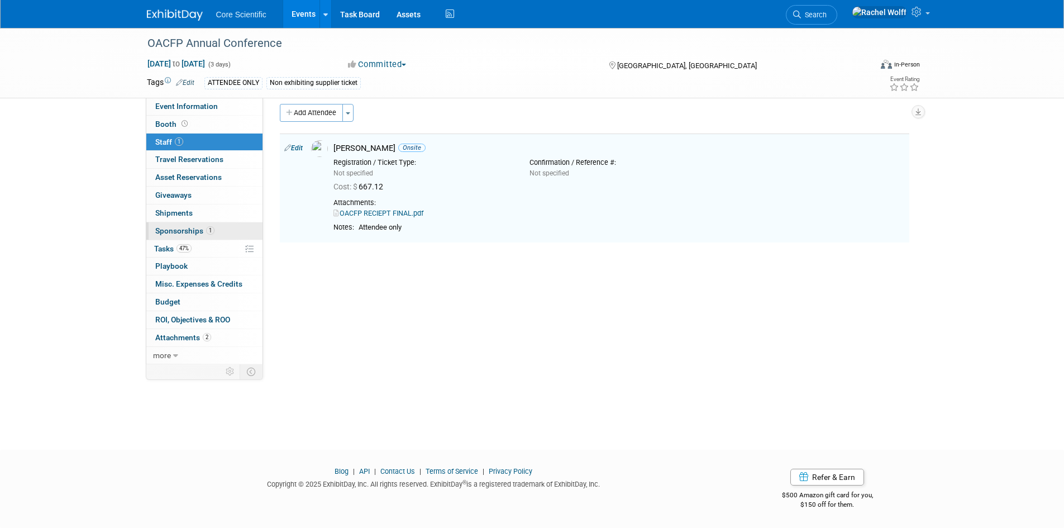
click at [198, 228] on span "Sponsorships 1" at bounding box center [184, 230] width 59 height 9
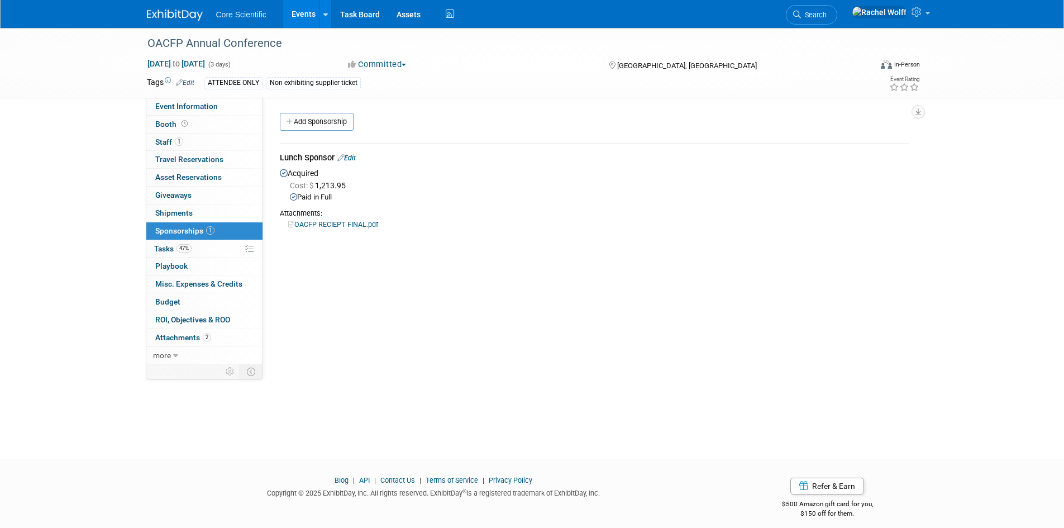
click at [346, 158] on link "Edit" at bounding box center [346, 158] width 18 height 8
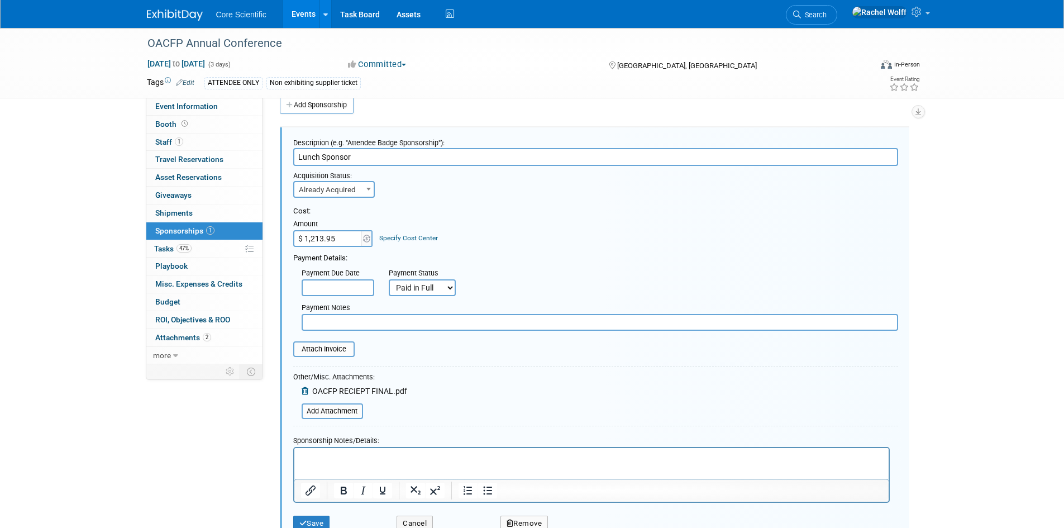
click at [343, 237] on input "$ 1,213.95" at bounding box center [328, 238] width 70 height 17
paste input "192.73"
type input "$ 1,192.73"
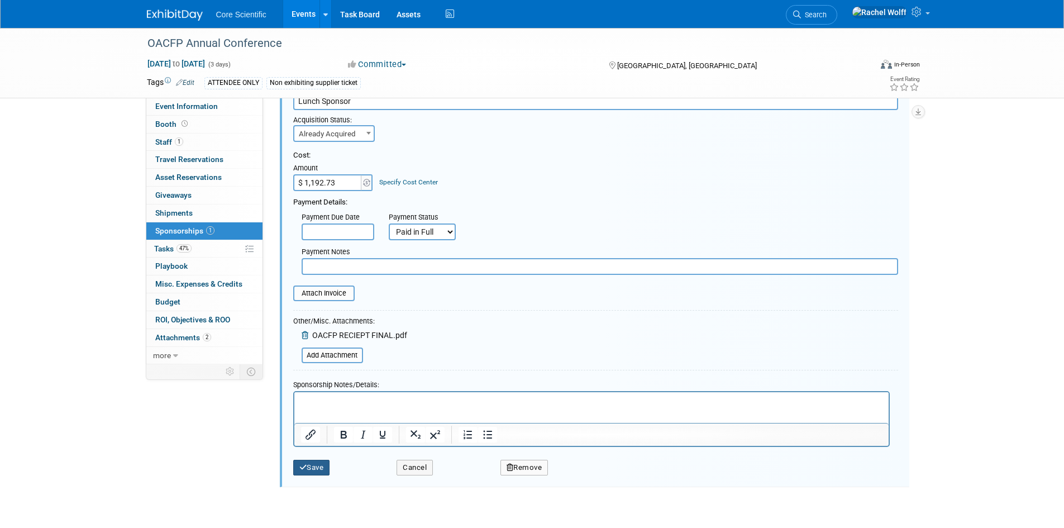
click at [328, 461] on button "Save" at bounding box center [311, 468] width 37 height 16
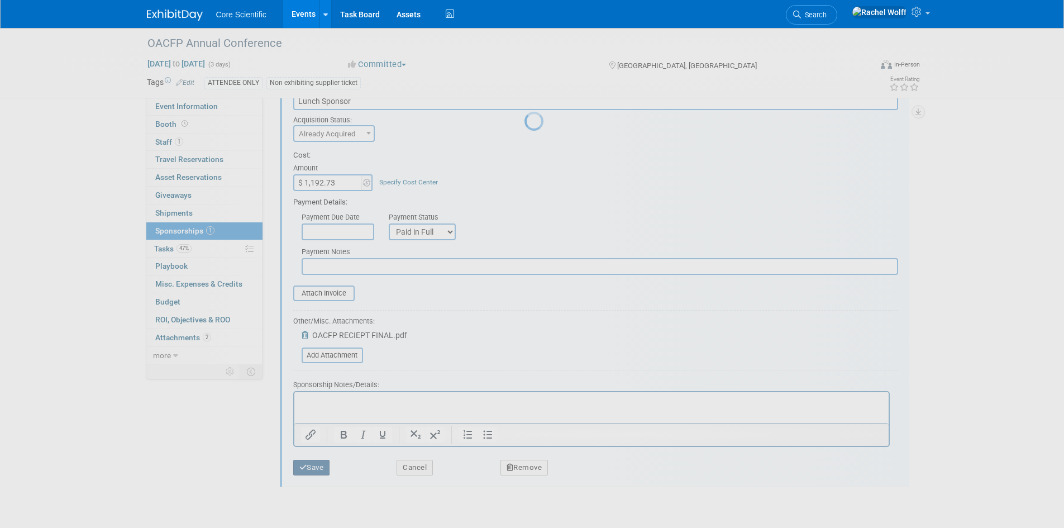
scroll to position [9, 0]
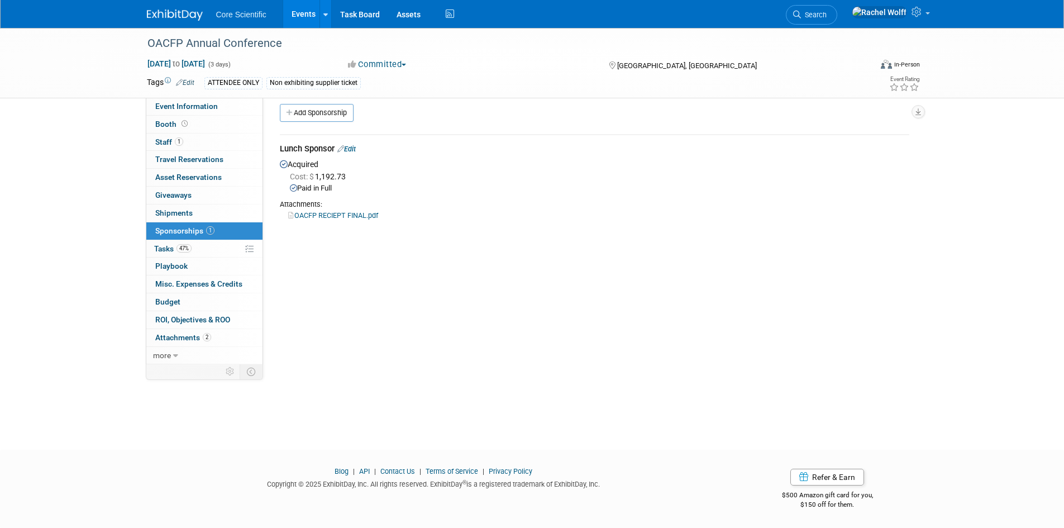
click at [168, 17] on img at bounding box center [175, 14] width 56 height 11
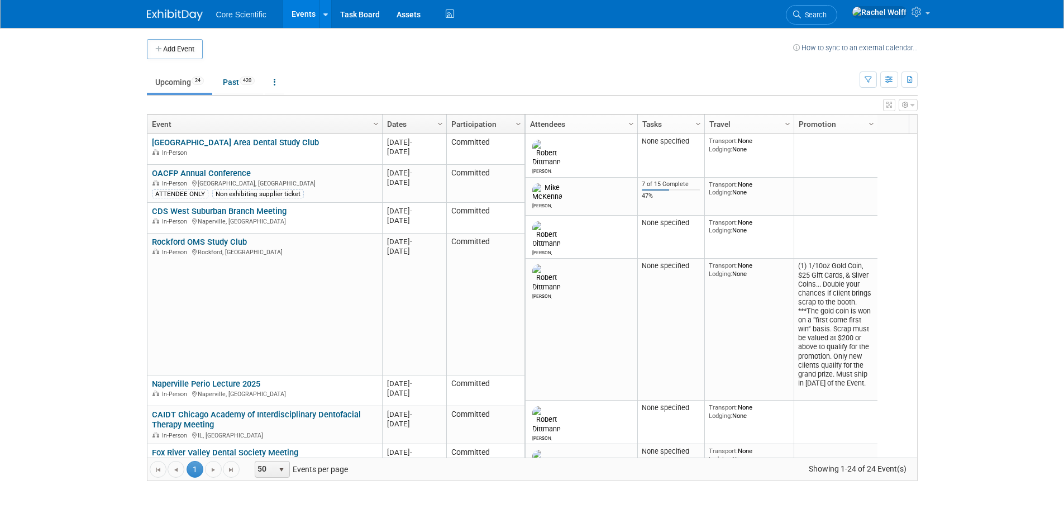
scroll to position [67, 0]
